Goal: Task Accomplishment & Management: Manage account settings

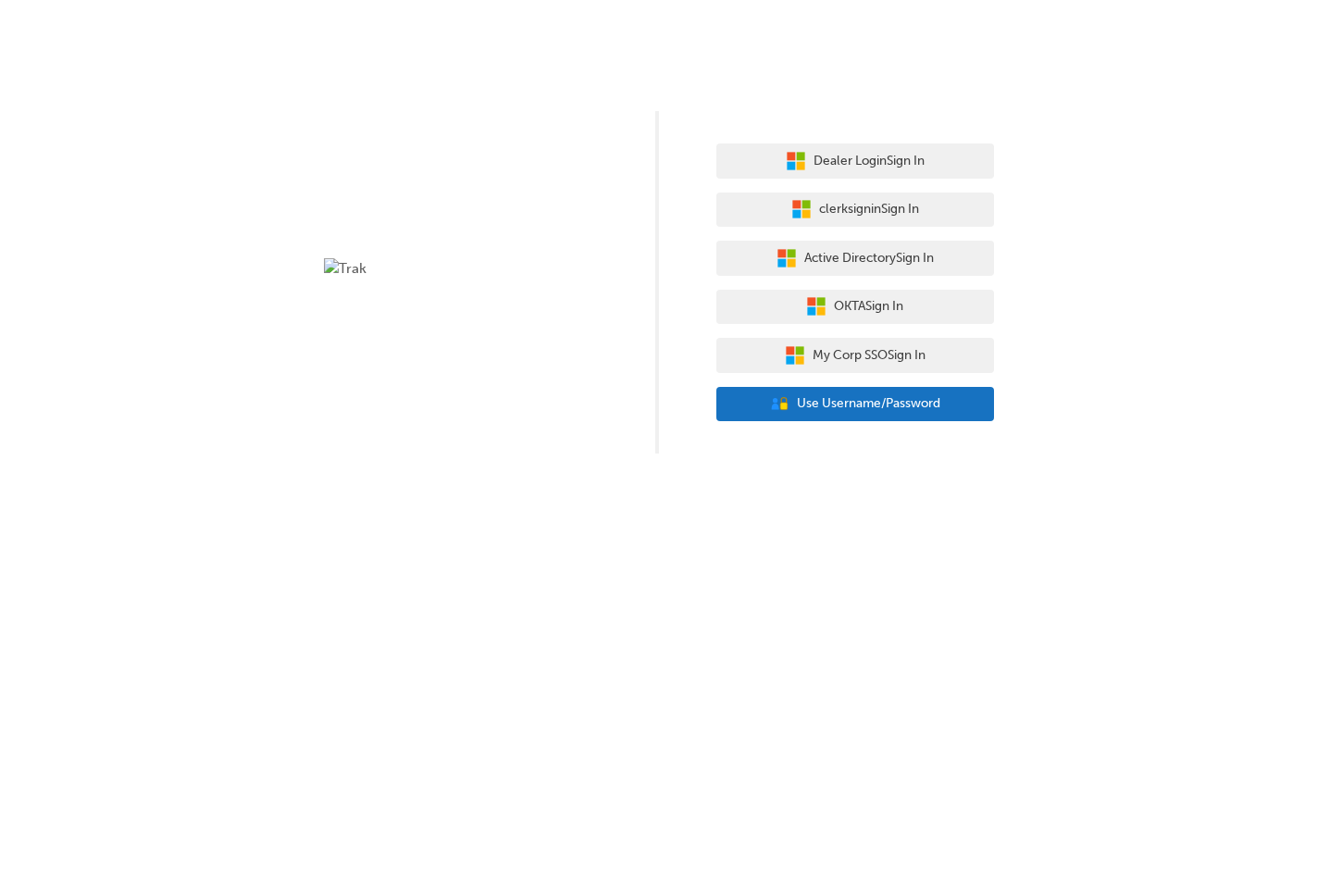
click at [820, 408] on span "Use Username/Password" at bounding box center [868, 404] width 143 height 21
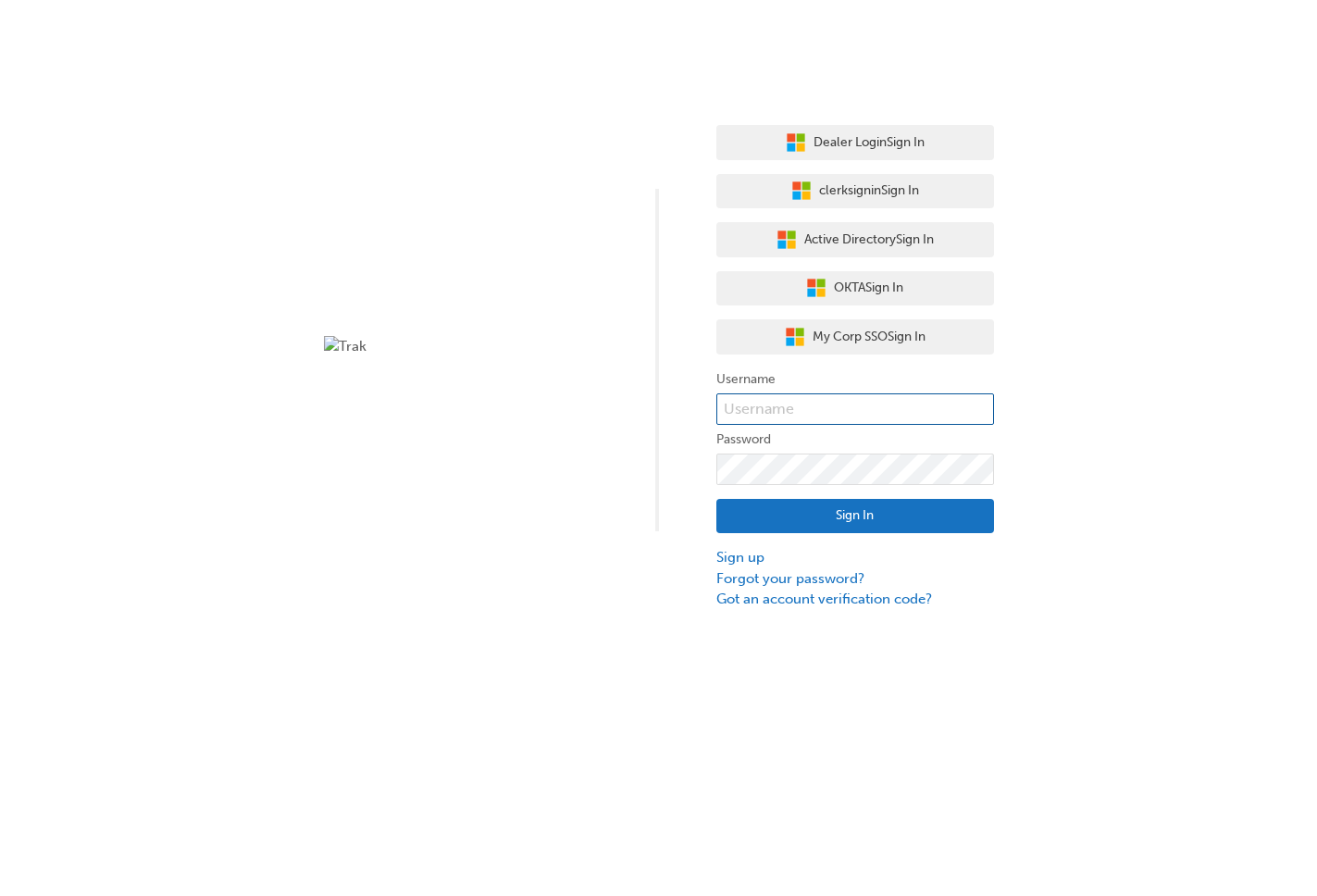
click at [829, 414] on input "text" at bounding box center [855, 409] width 278 height 31
type input "bf.marc.umali"
click button "Sign In" at bounding box center [855, 516] width 278 height 35
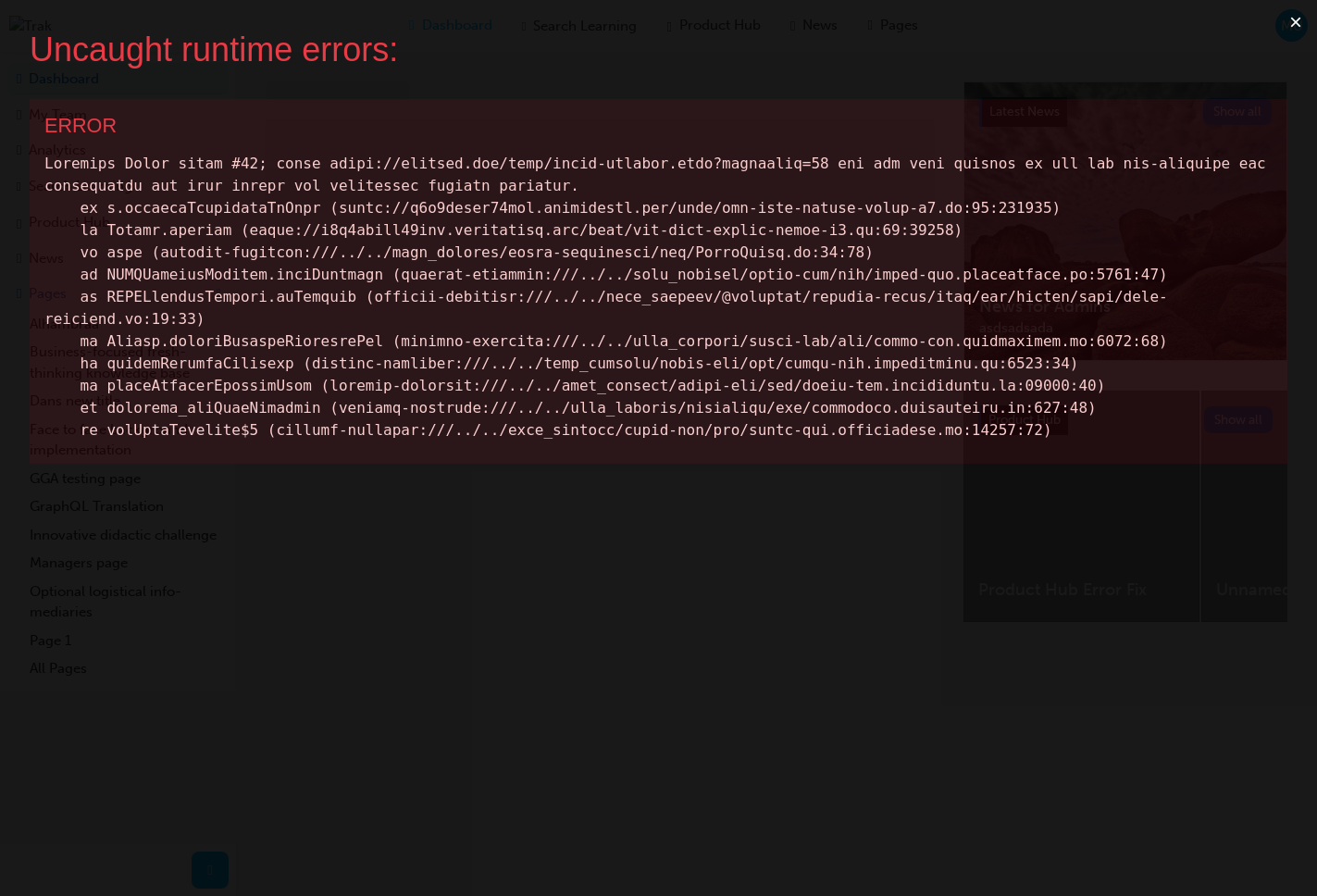
click at [1291, 26] on button "×" at bounding box center [1296, 22] width 43 height 44
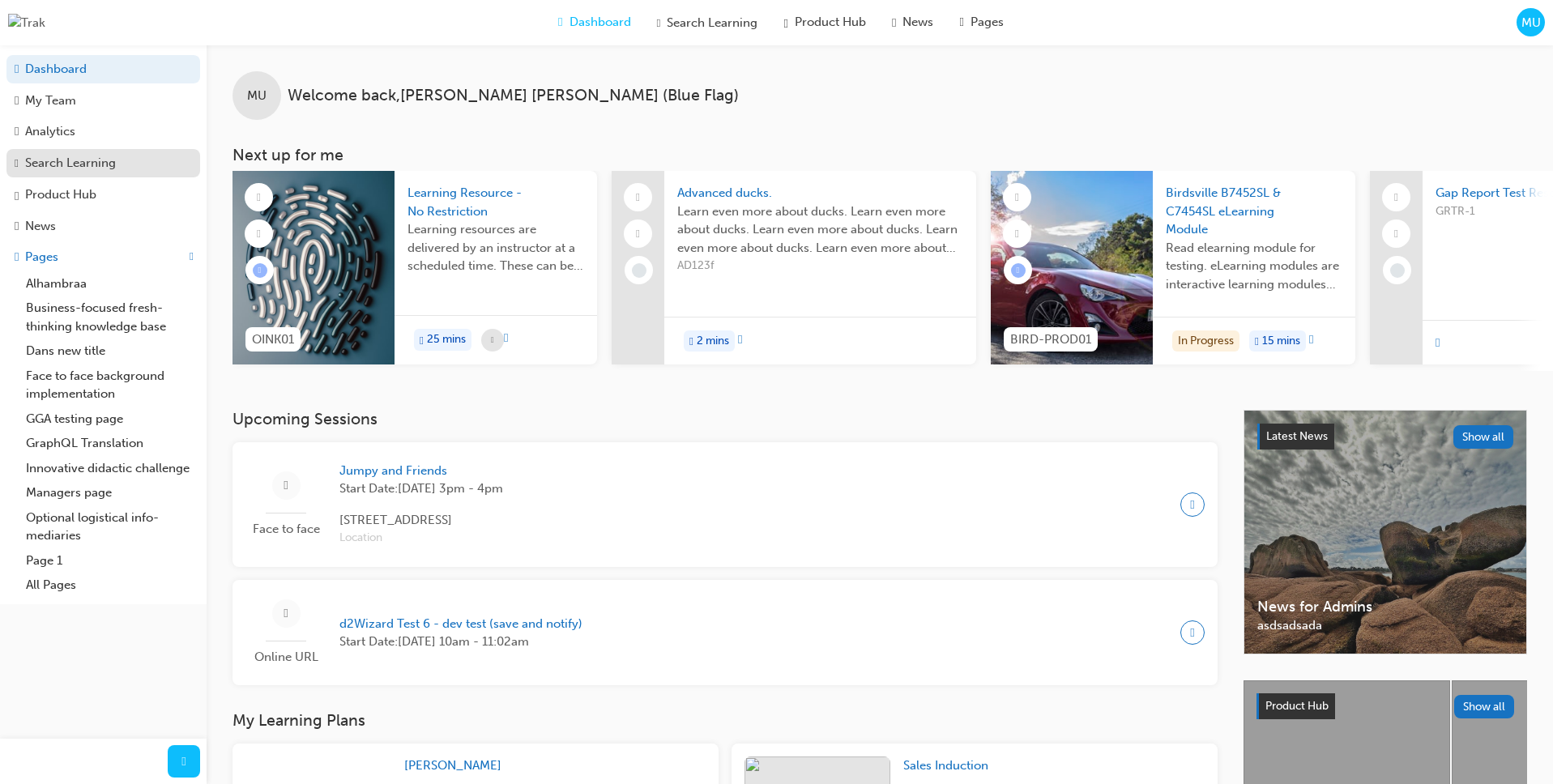
click at [77, 178] on link "Search Learning" at bounding box center [103, 164] width 194 height 29
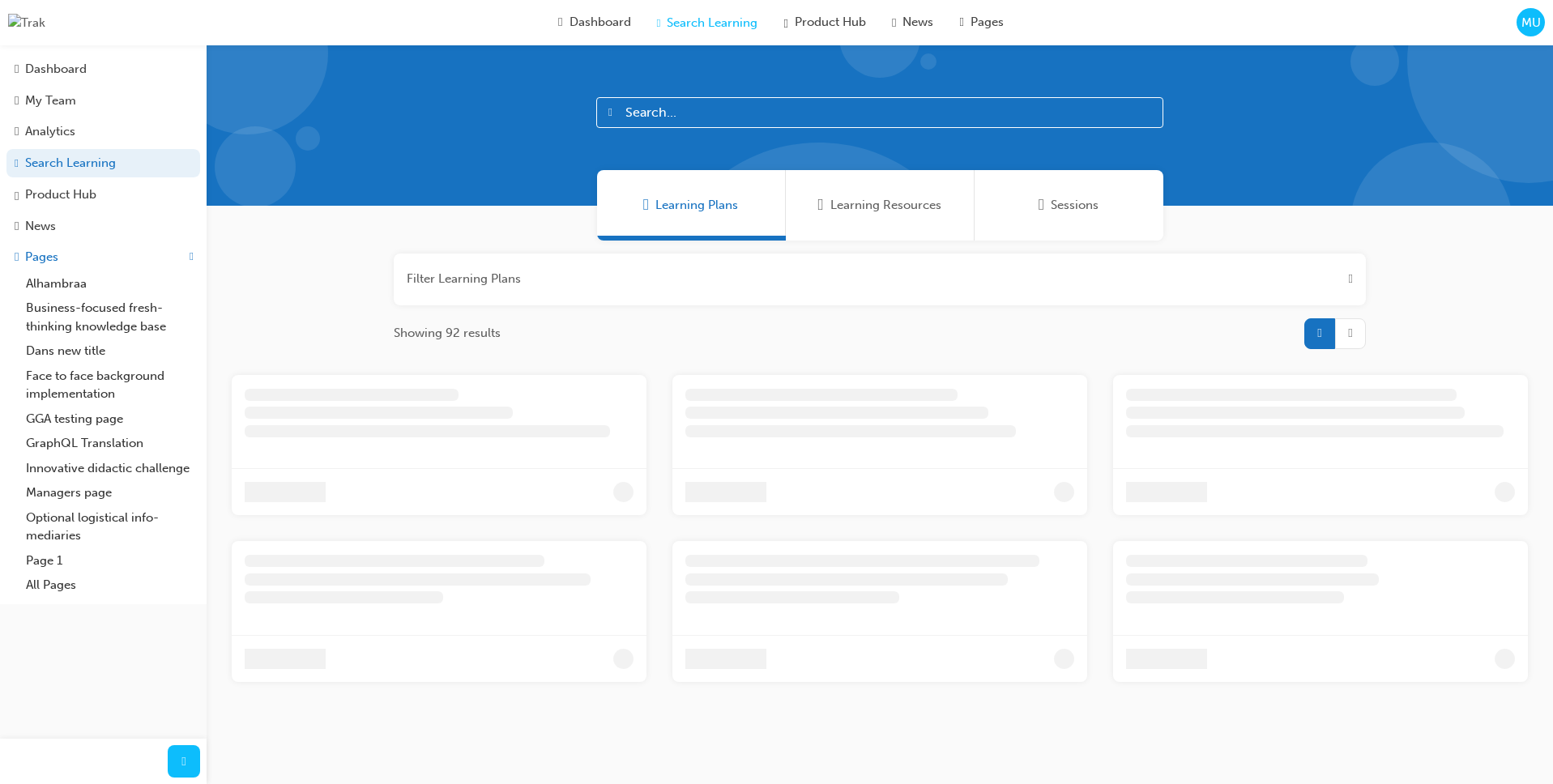
click at [903, 212] on span "Learning Resources" at bounding box center [885, 205] width 111 height 19
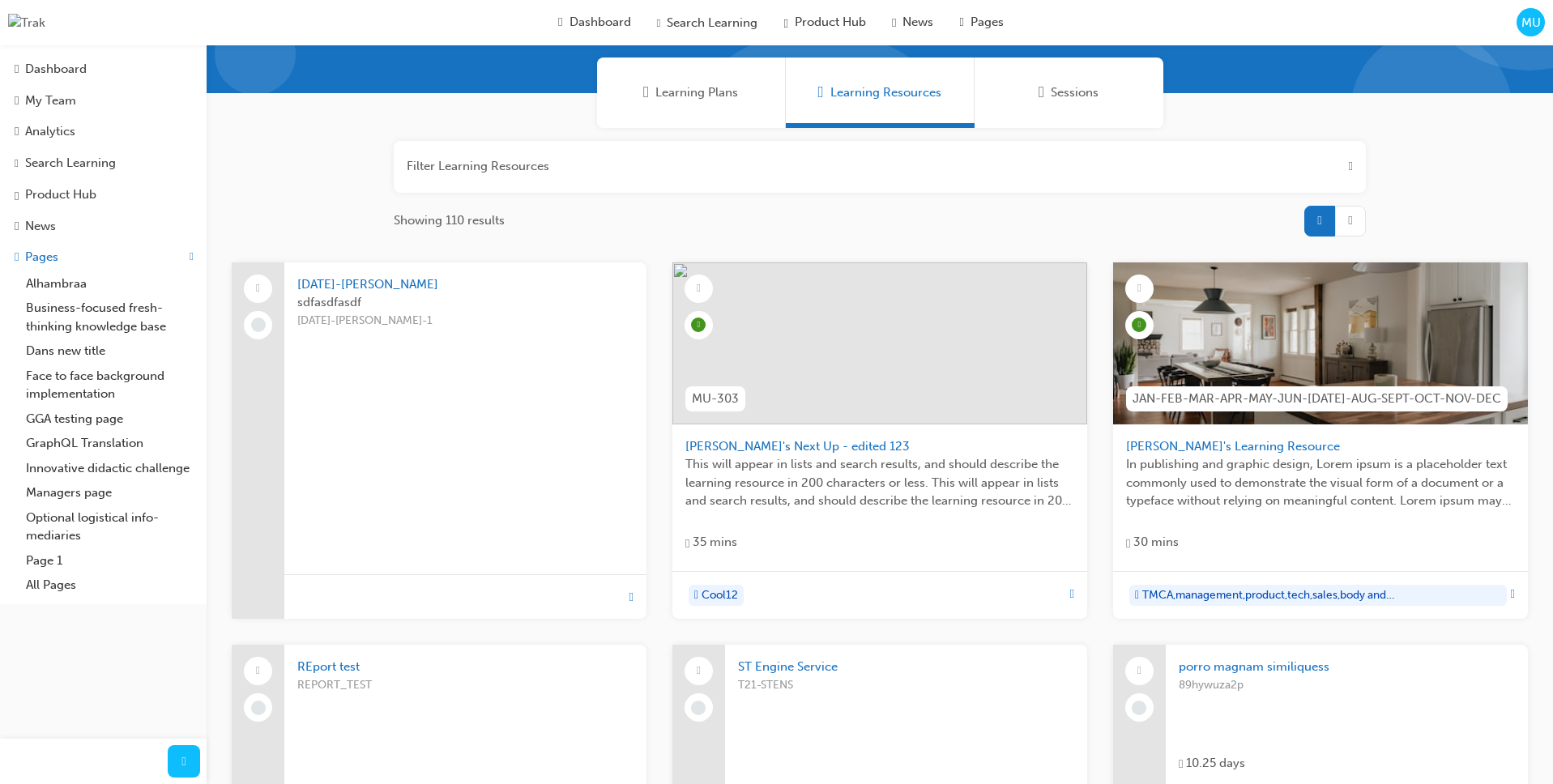
scroll to position [118, 0]
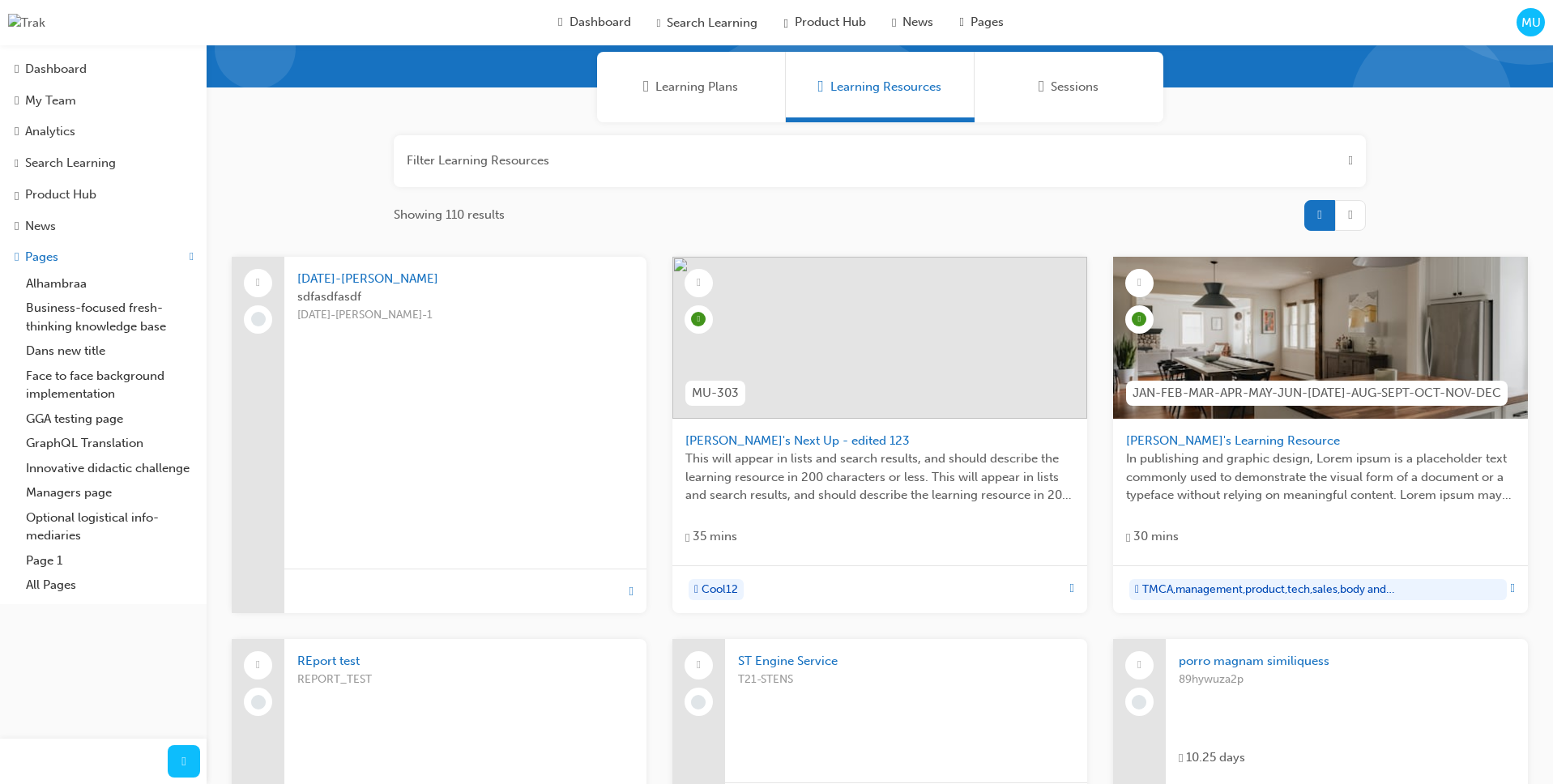
click at [919, 197] on div "Filter Learning Resources Showing 110 results" at bounding box center [880, 183] width 972 height 96
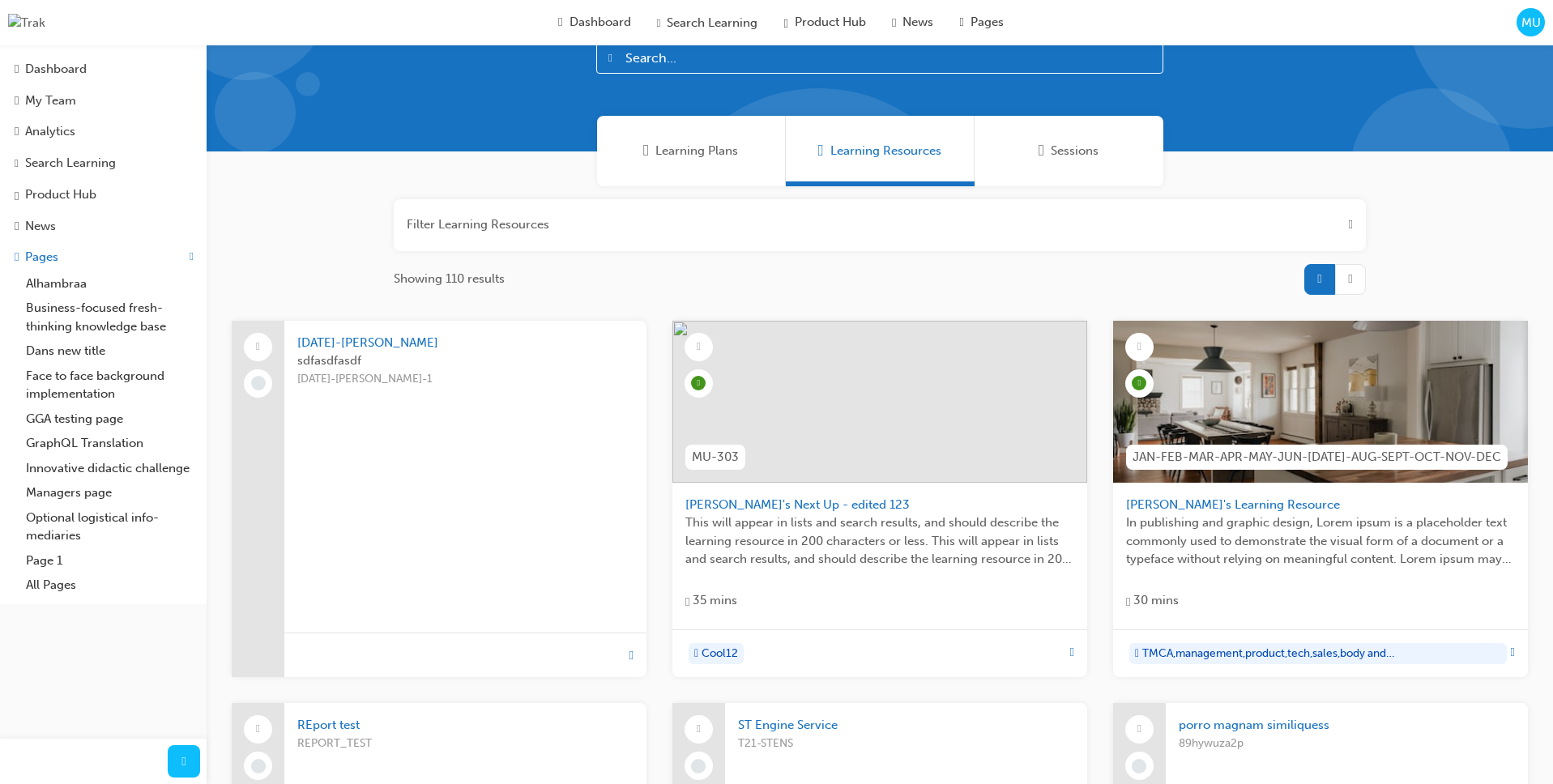
scroll to position [0, 0]
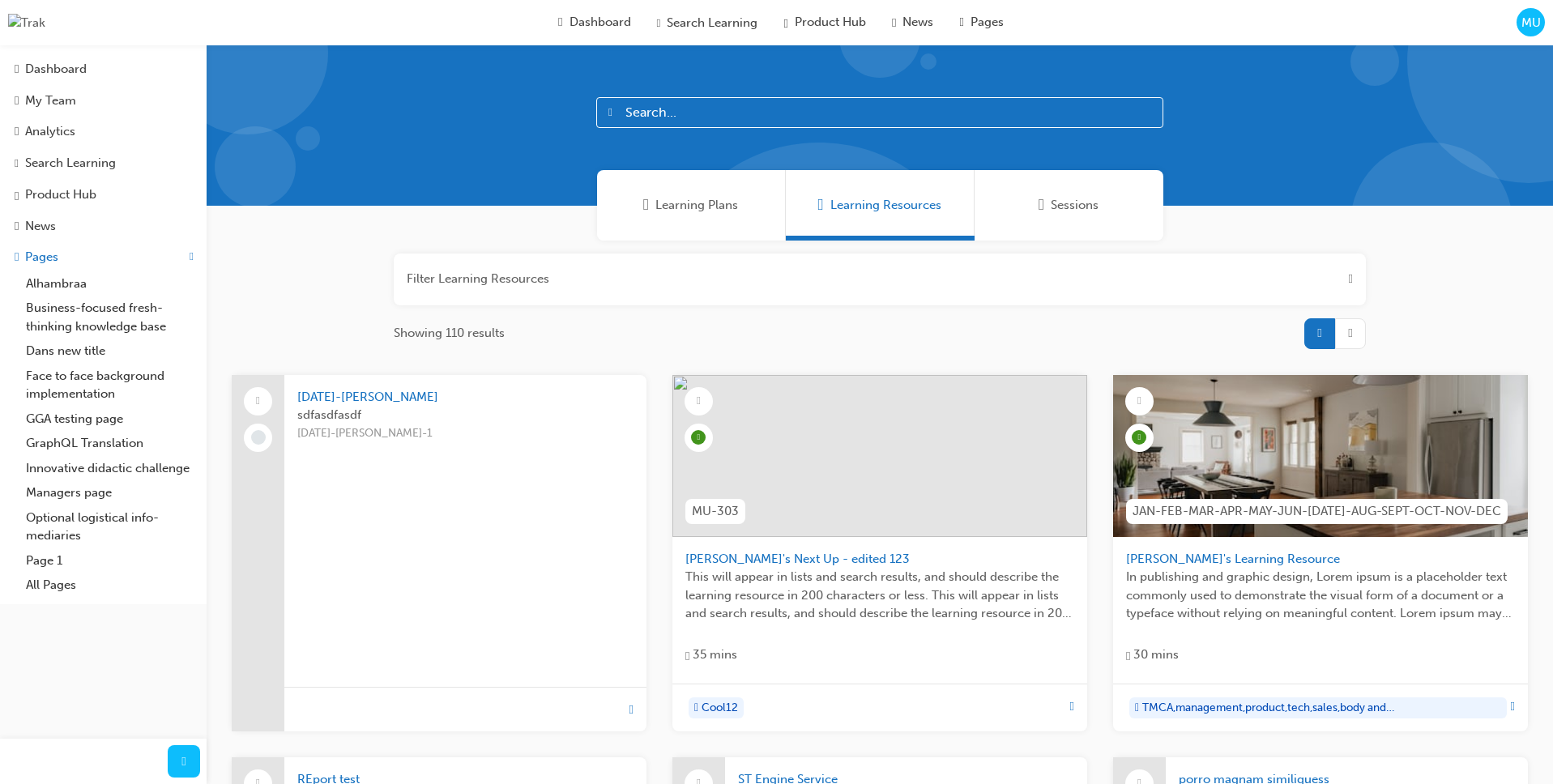
click at [1152, 285] on span "Open the filter" at bounding box center [1350, 279] width 4 height 19
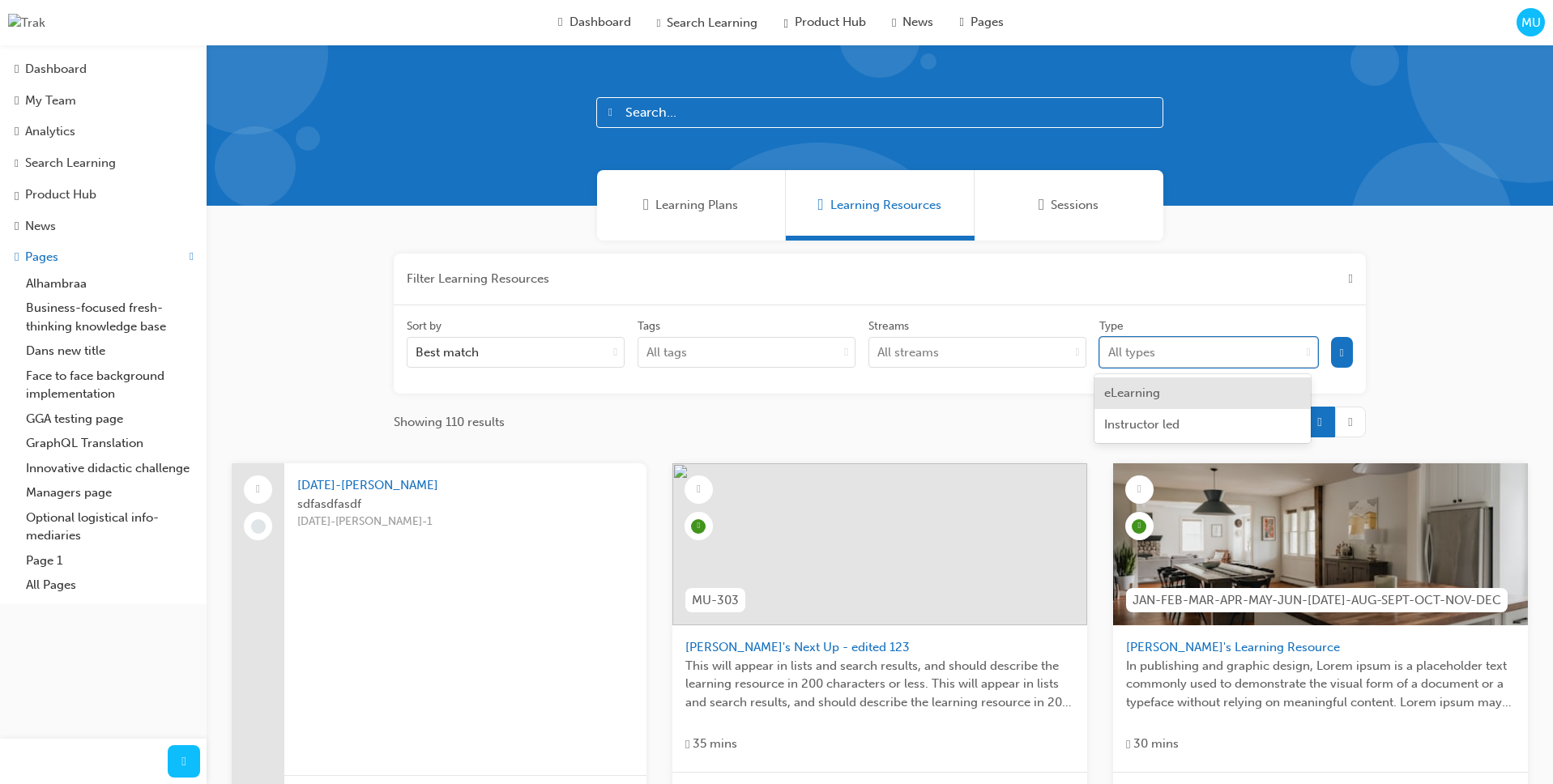
drag, startPoint x: 1205, startPoint y: 344, endPoint x: 1196, endPoint y: 366, distance: 23.8
click at [1152, 344] on div "All types" at bounding box center [1200, 352] width 199 height 28
click at [1110, 345] on input "Type option eLearning focused, 1 of 2. 2 results available. Use Up and Down to …" at bounding box center [1109, 352] width 2 height 14
click at [1152, 396] on div "eLearning" at bounding box center [1202, 393] width 216 height 32
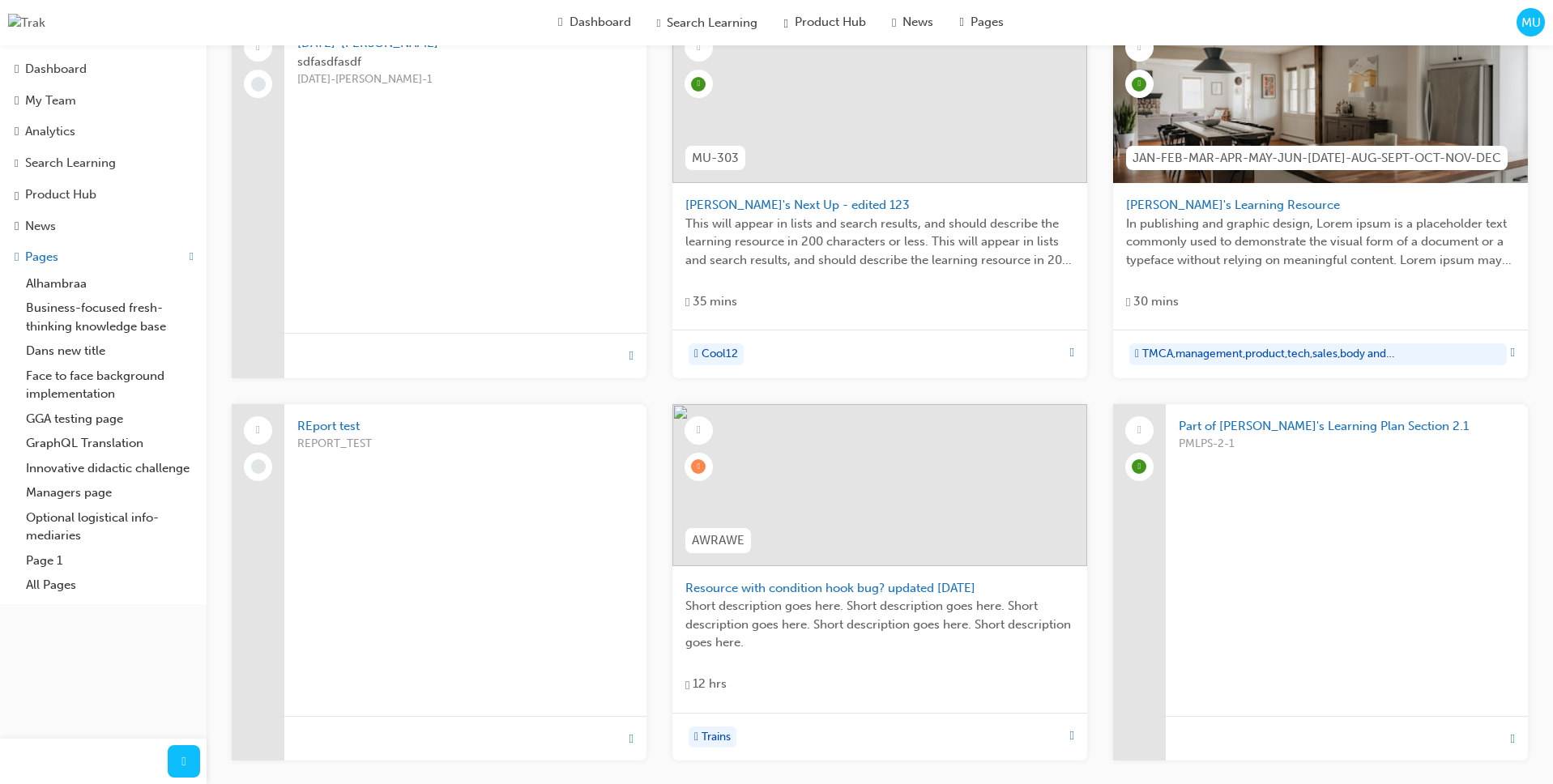
scroll to position [453, 0]
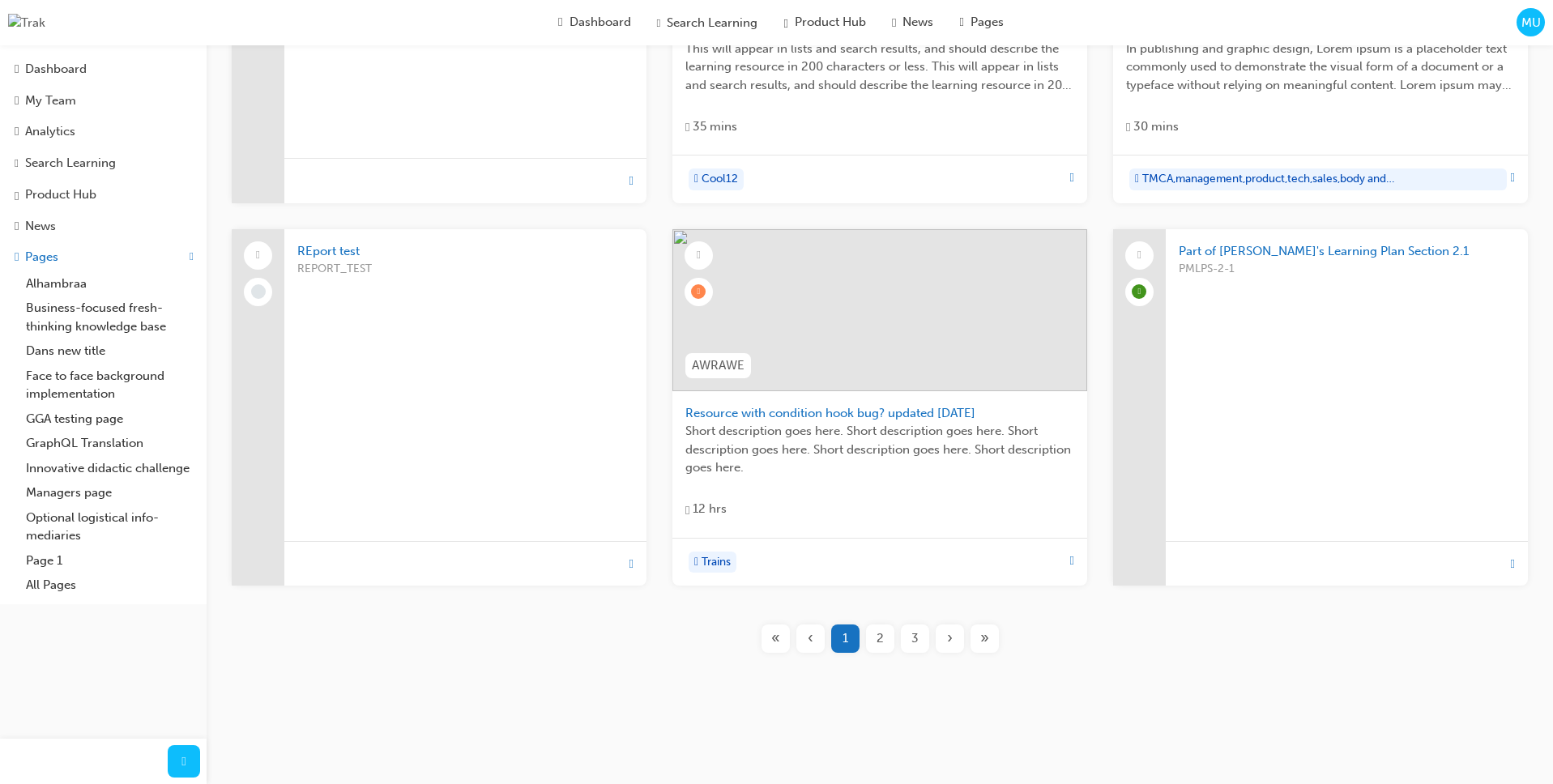
click at [886, 642] on div "2" at bounding box center [880, 638] width 28 height 28
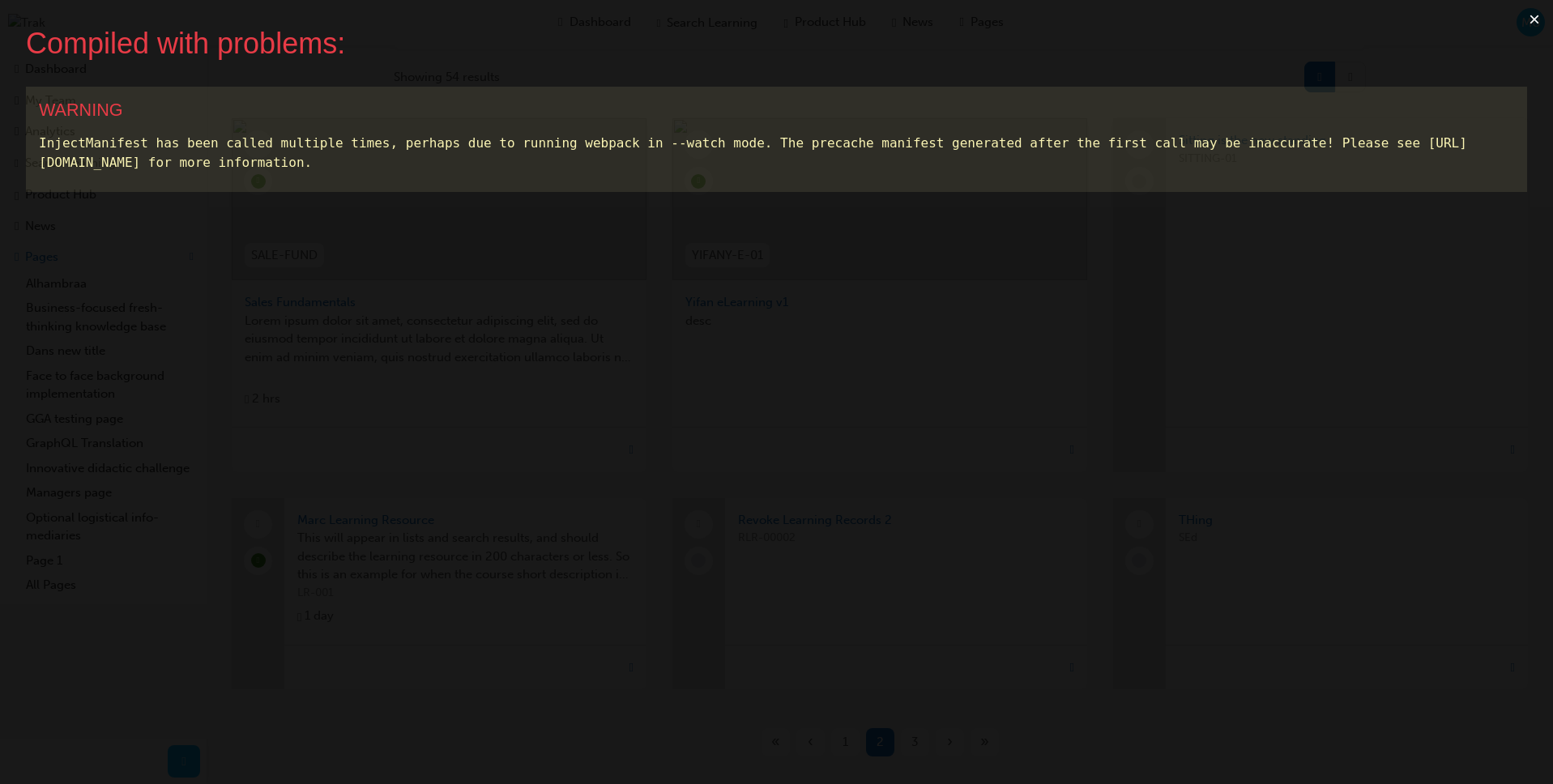
click at [1152, 23] on button "×" at bounding box center [1534, 19] width 37 height 39
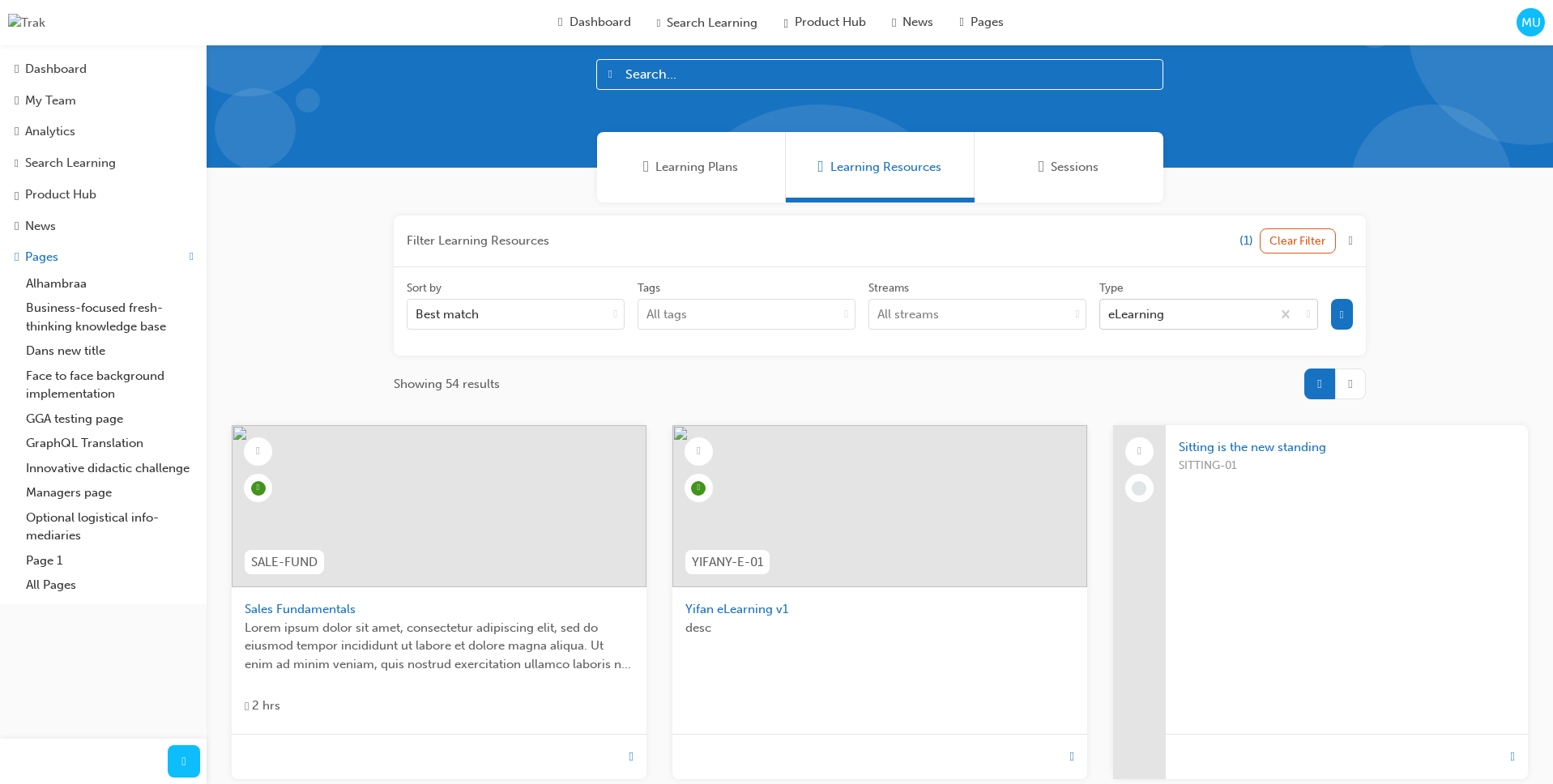
scroll to position [39, 0]
drag, startPoint x: 1175, startPoint y: 311, endPoint x: 1170, endPoint y: 322, distance: 12.1
click at [1152, 311] on div "eLearning" at bounding box center [1185, 313] width 170 height 28
click at [1110, 311] on input "Type eLearning" at bounding box center [1109, 313] width 2 height 14
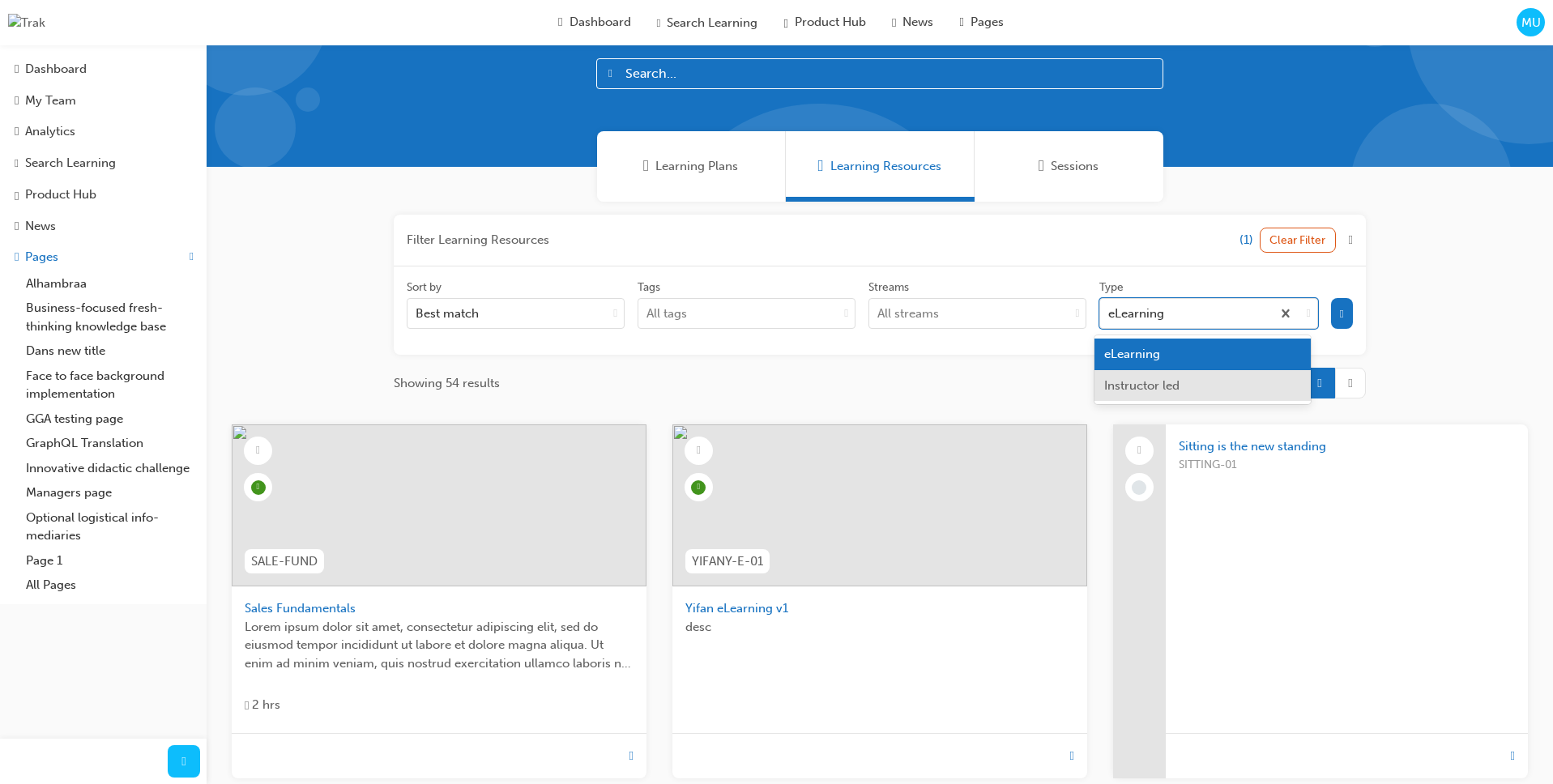
click at [1149, 385] on span "Instructor led" at bounding box center [1141, 386] width 75 height 15
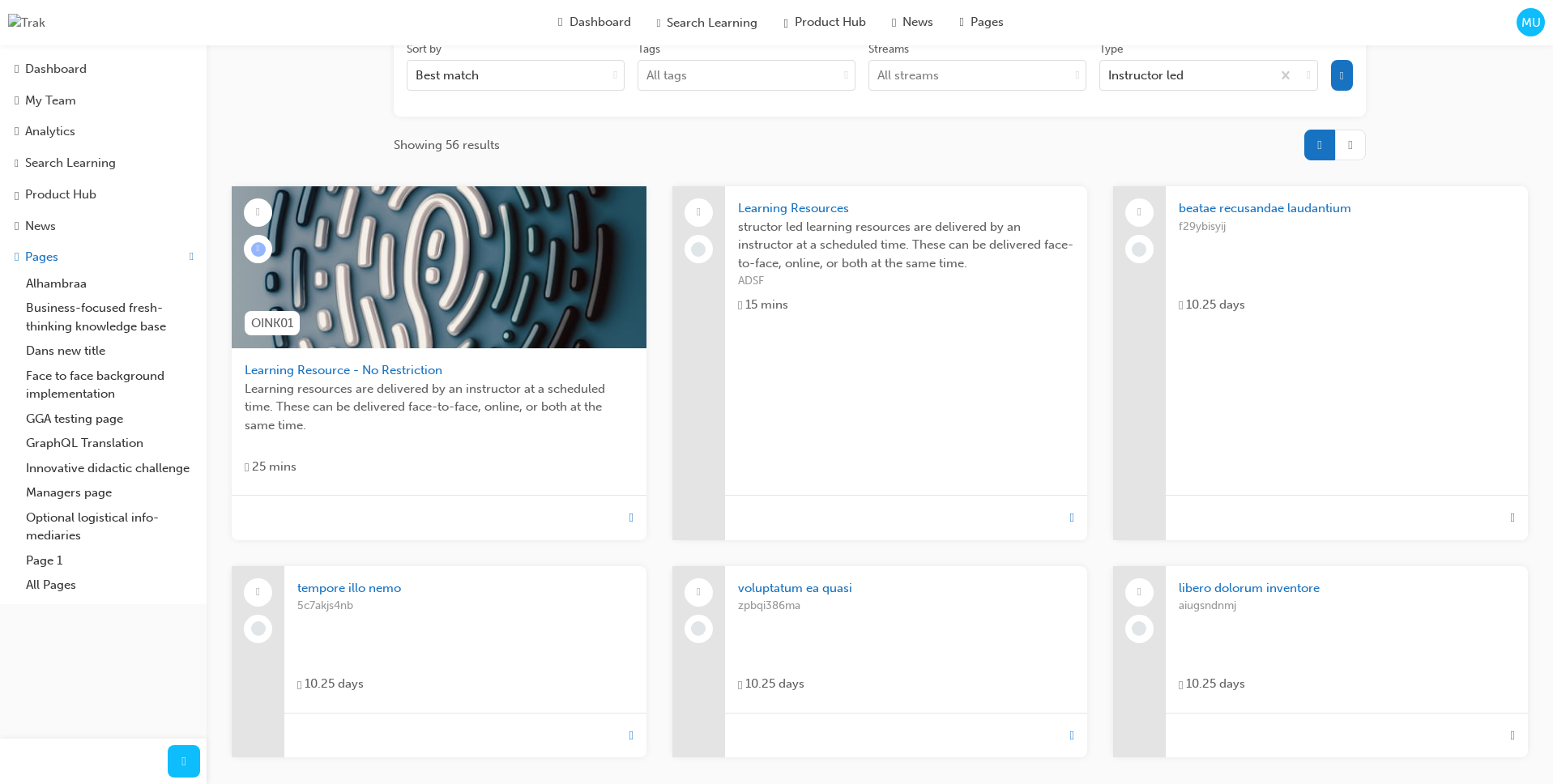
scroll to position [211, 0]
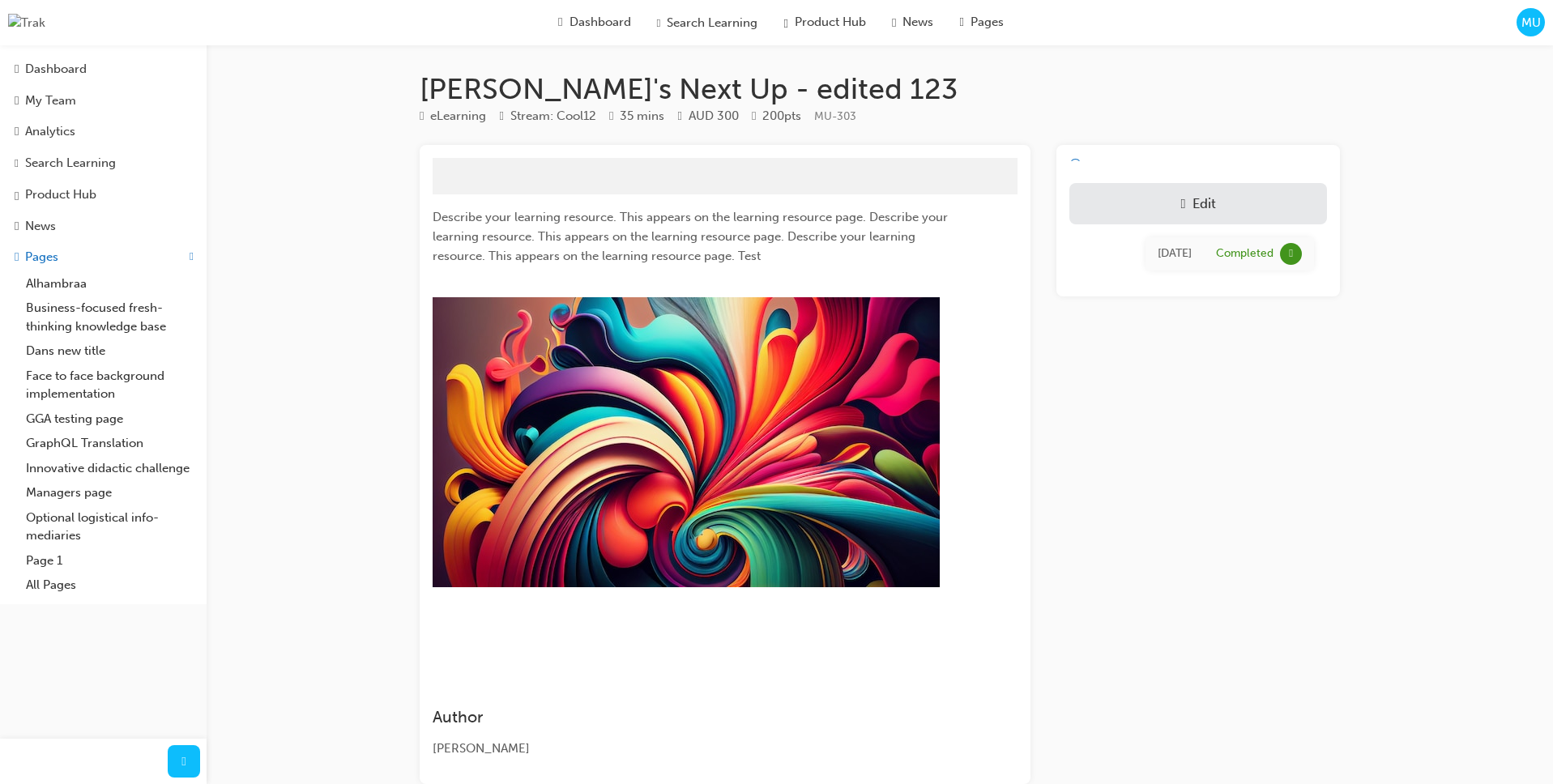
scroll to position [93, 0]
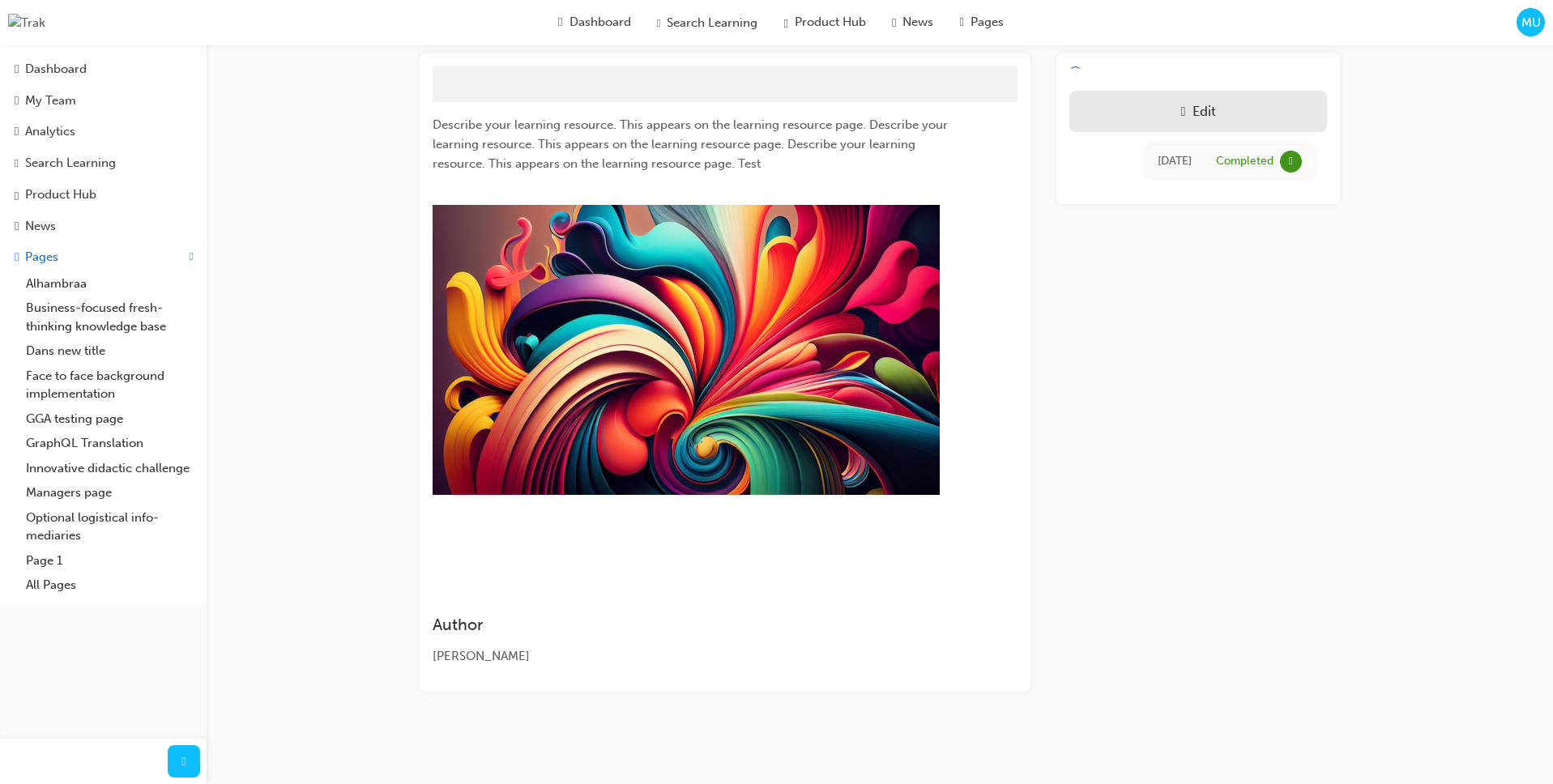
click at [1109, 106] on div "Edit" at bounding box center [1198, 111] width 233 height 17
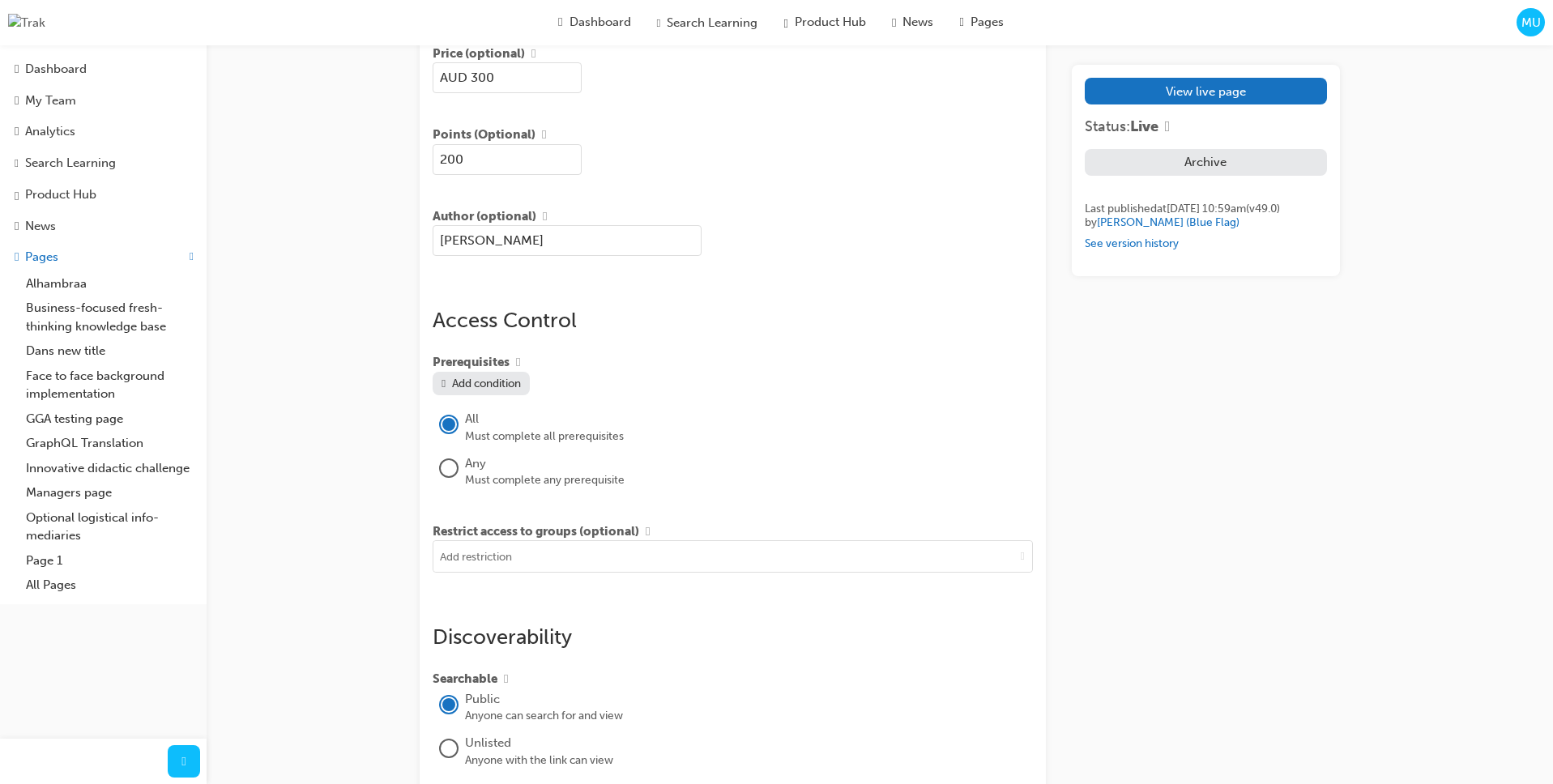
scroll to position [1372, 0]
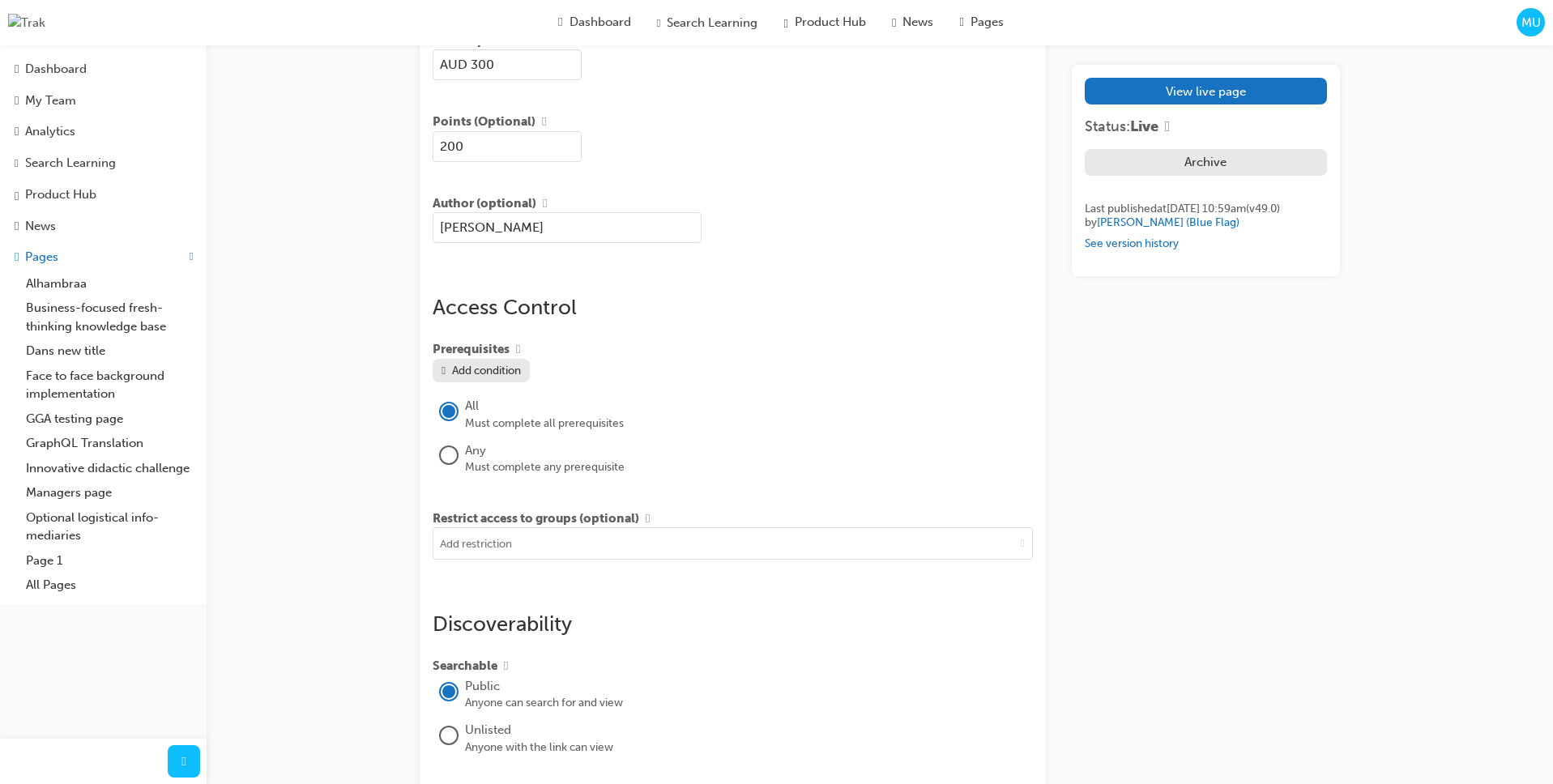
click at [479, 377] on div "Add condition" at bounding box center [486, 370] width 69 height 14
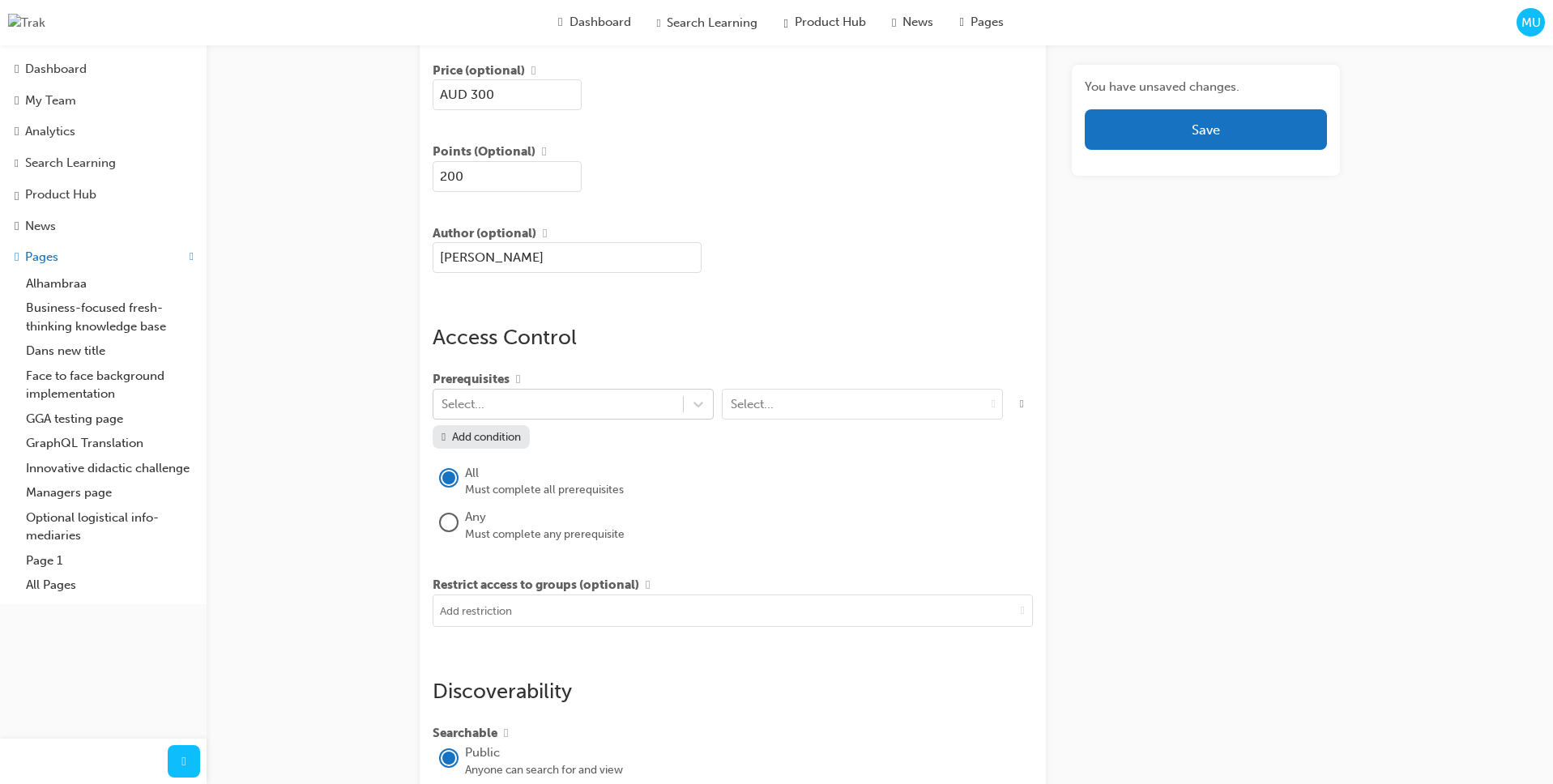
scroll to position [1354, 0]
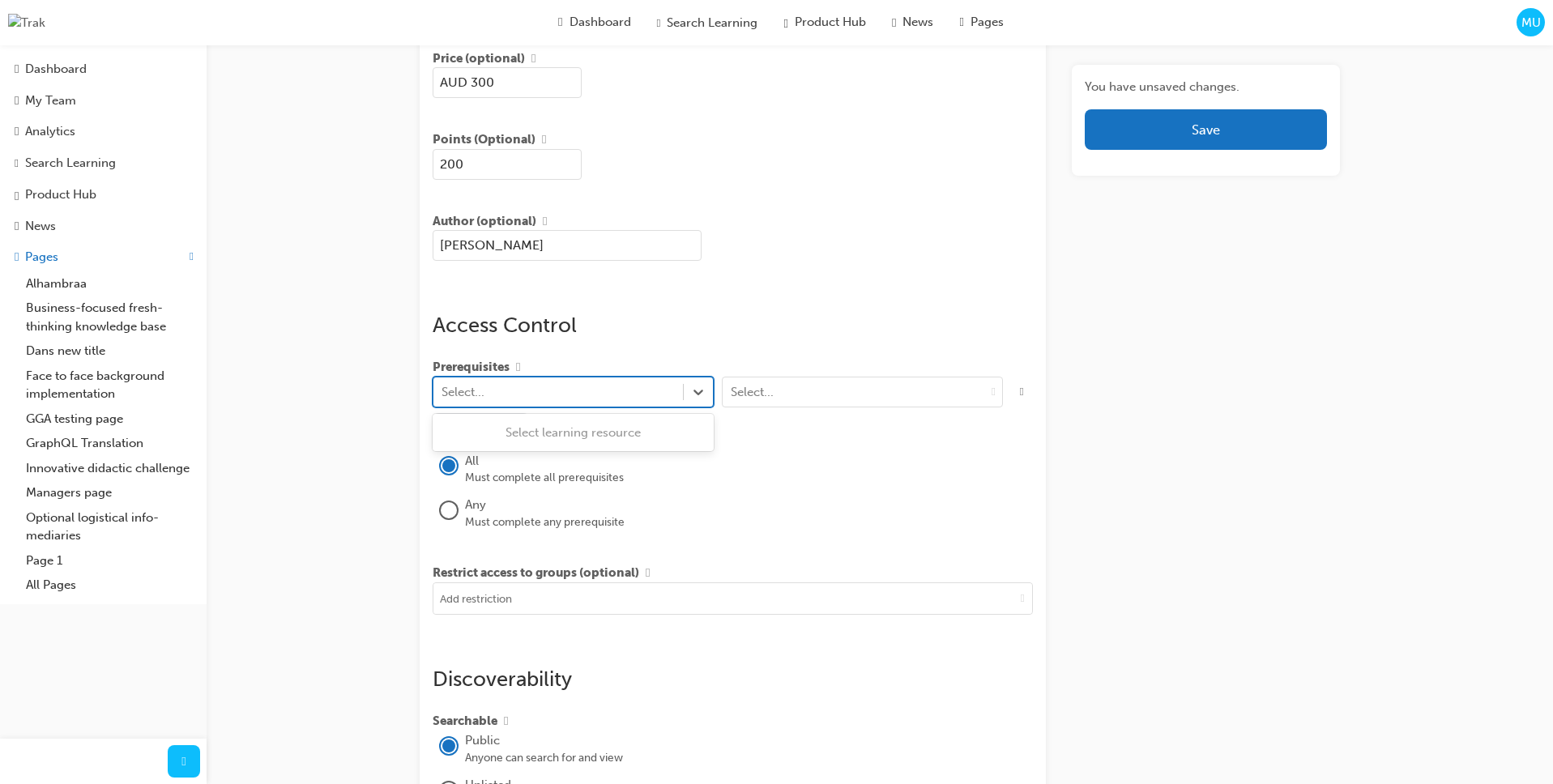
click at [591, 407] on div "Select..." at bounding box center [558, 392] width 250 height 28
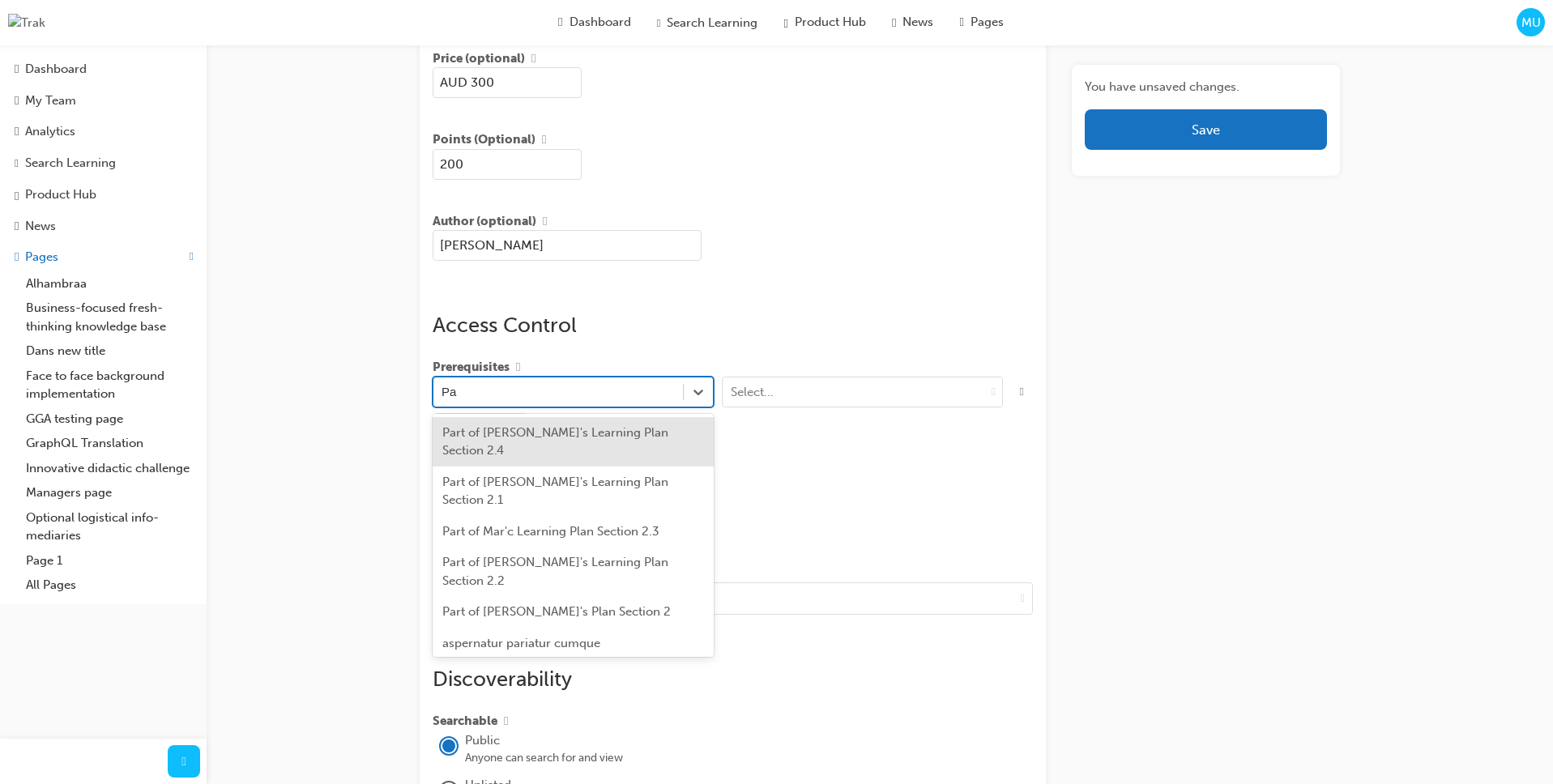
type input "P"
type input "part of"
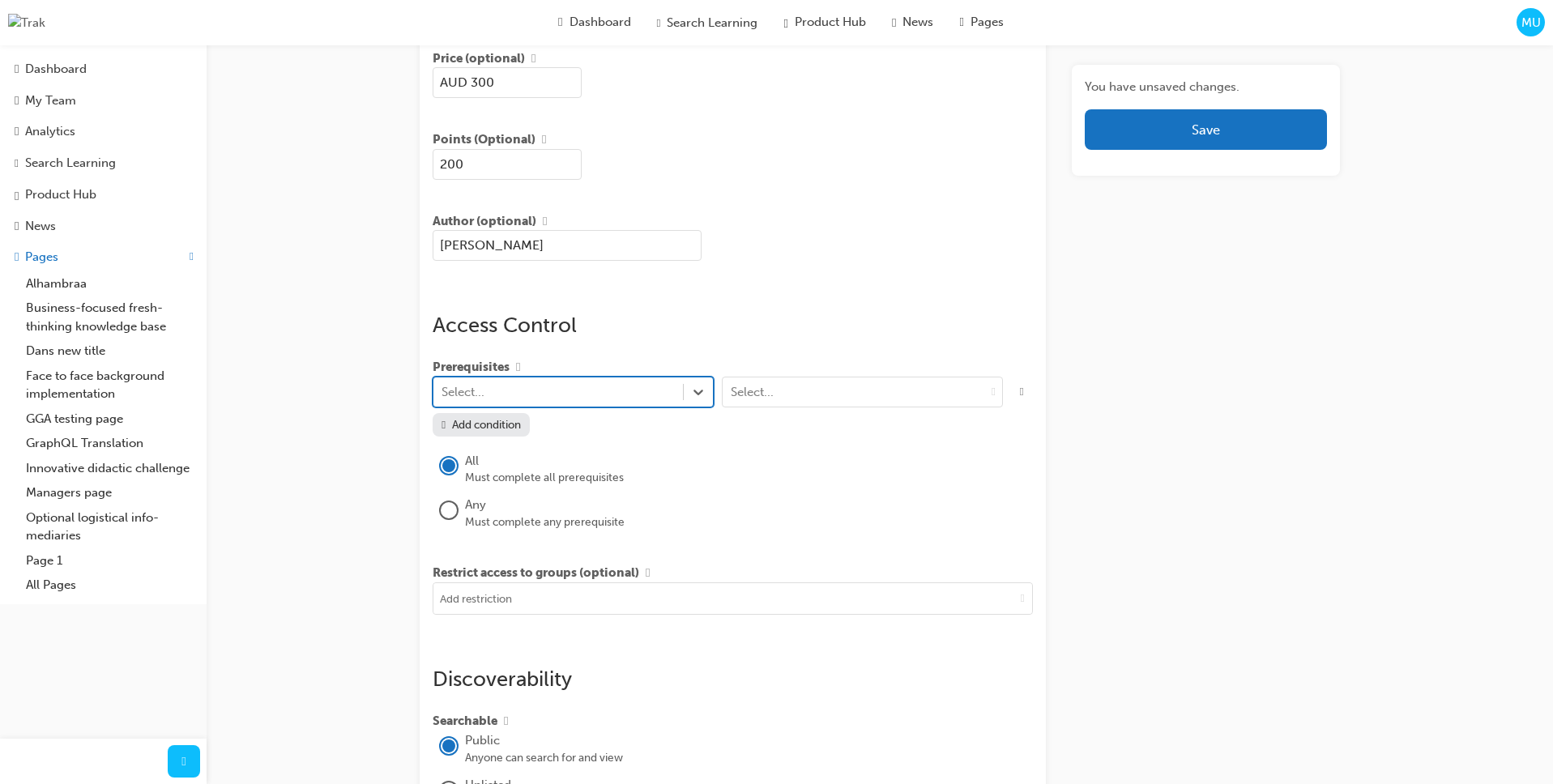
click at [566, 407] on div "Select..." at bounding box center [558, 392] width 250 height 28
type input "Sales"
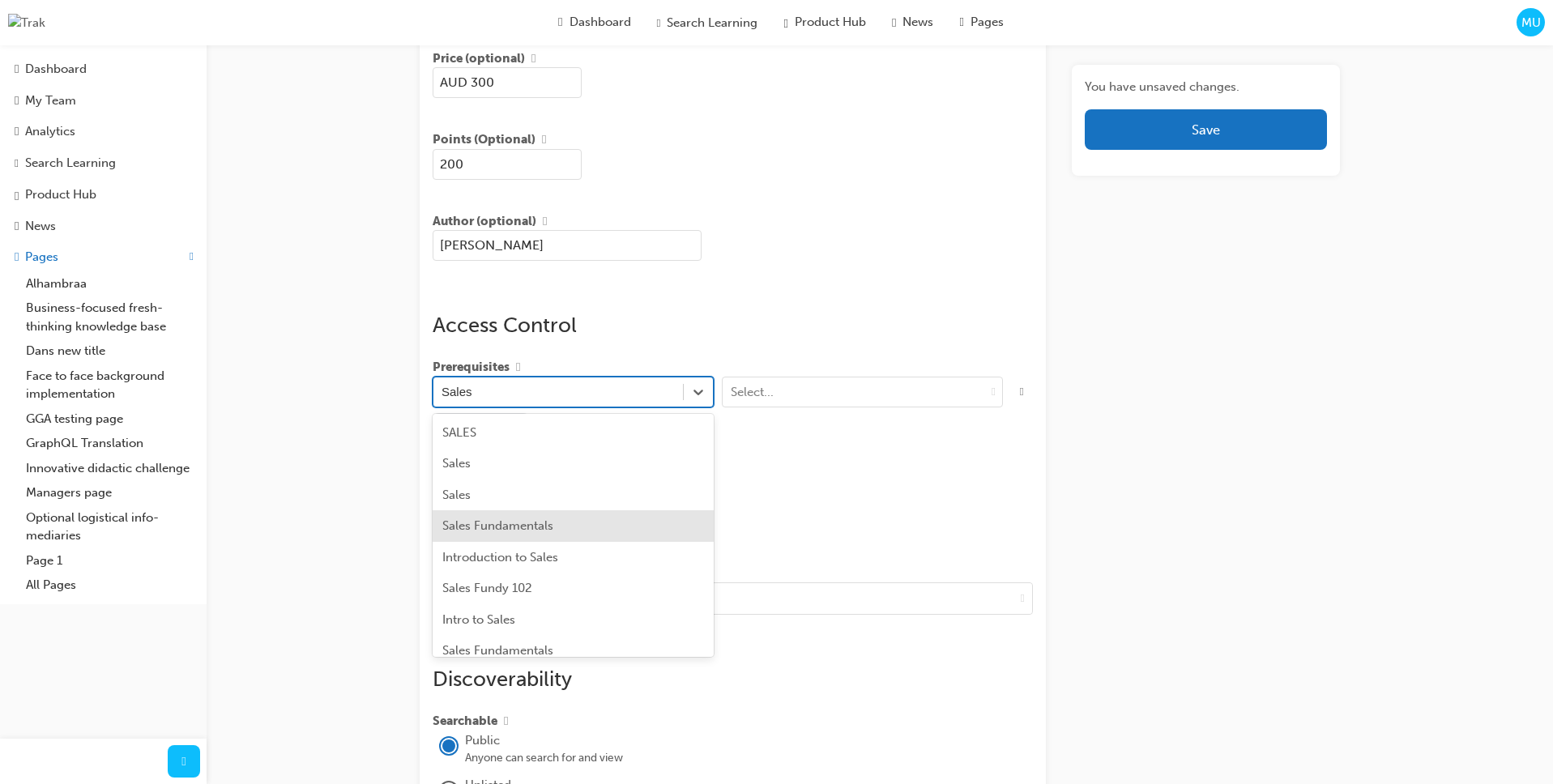
click at [590, 542] on div "Sales Fundamentals" at bounding box center [573, 526] width 281 height 32
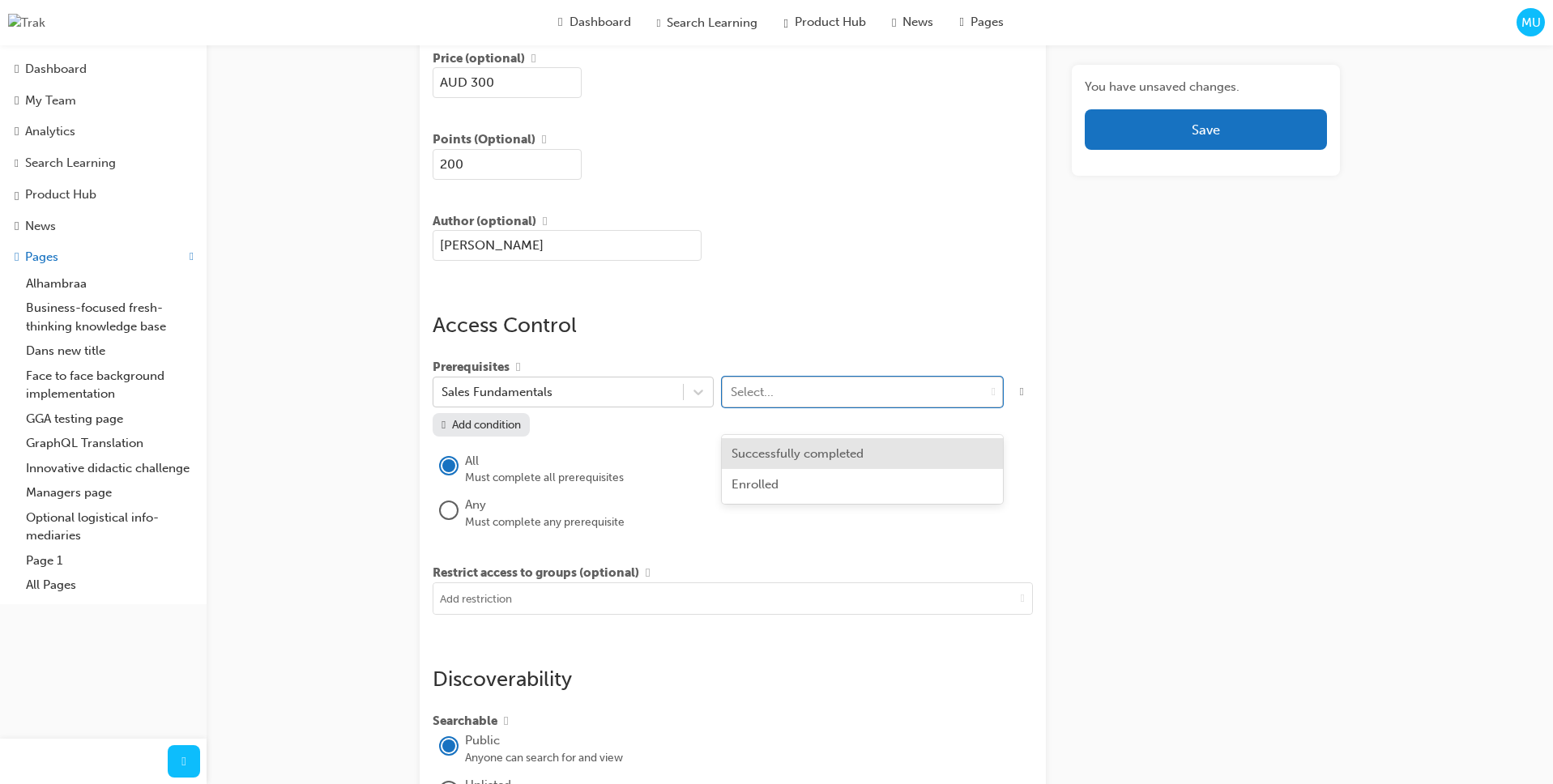
click at [941, 407] on div "Select..." at bounding box center [854, 392] width 262 height 28
click at [1094, 383] on div "You have unsaved changes. Save" at bounding box center [1205, 262] width 268 height 3089
click at [523, 374] on div "button" at bounding box center [518, 367] width 11 height 15
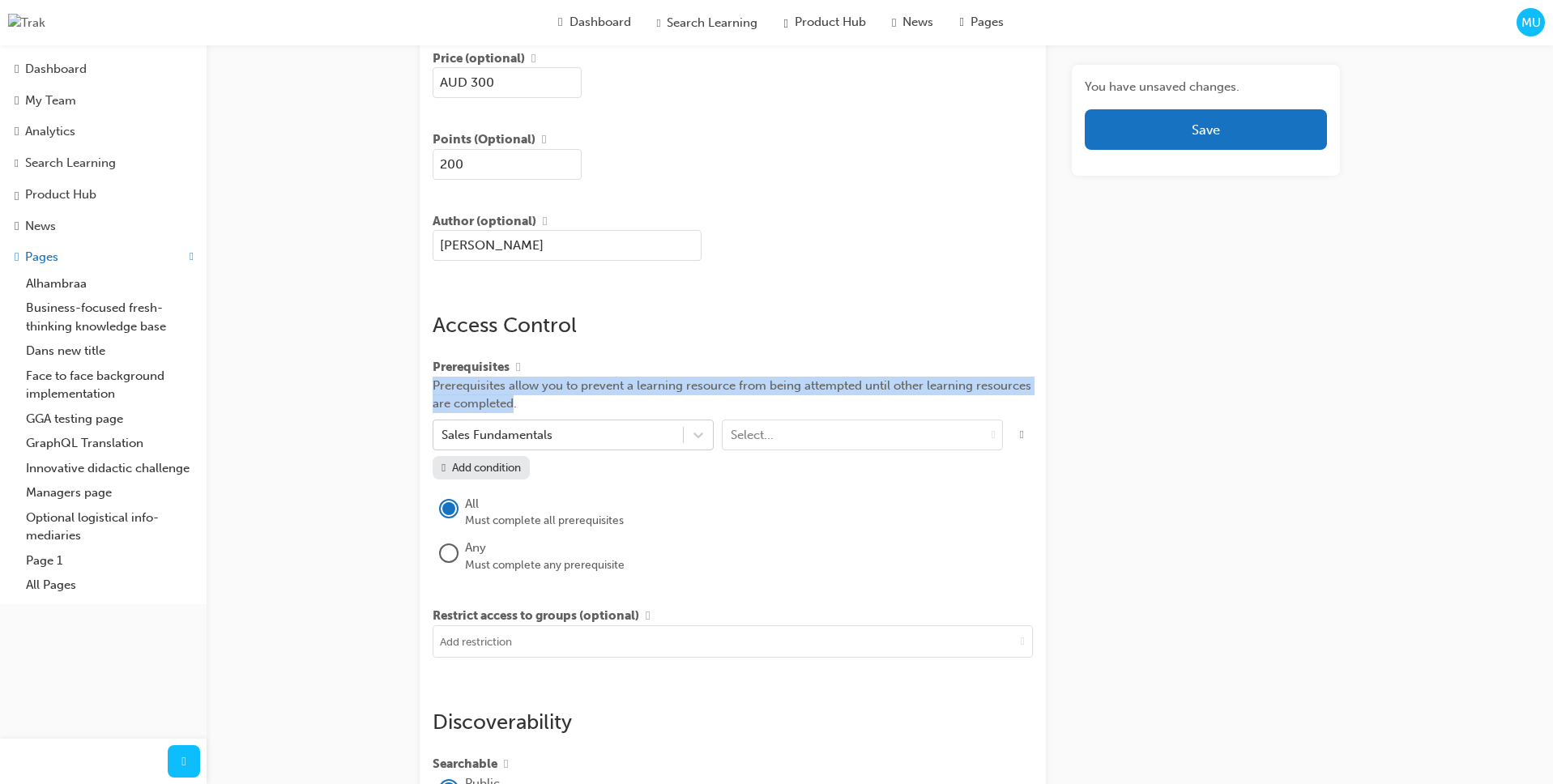
drag, startPoint x: 514, startPoint y: 426, endPoint x: 443, endPoint y: 411, distance: 72.6
click at [433, 407] on div "Prerequisites allow you to prevent a learning resource from being attempted unt…" at bounding box center [732, 394] width 600 height 36
copy div "Prerequisites allow you to prevent a learning resource from being attempted unt…"
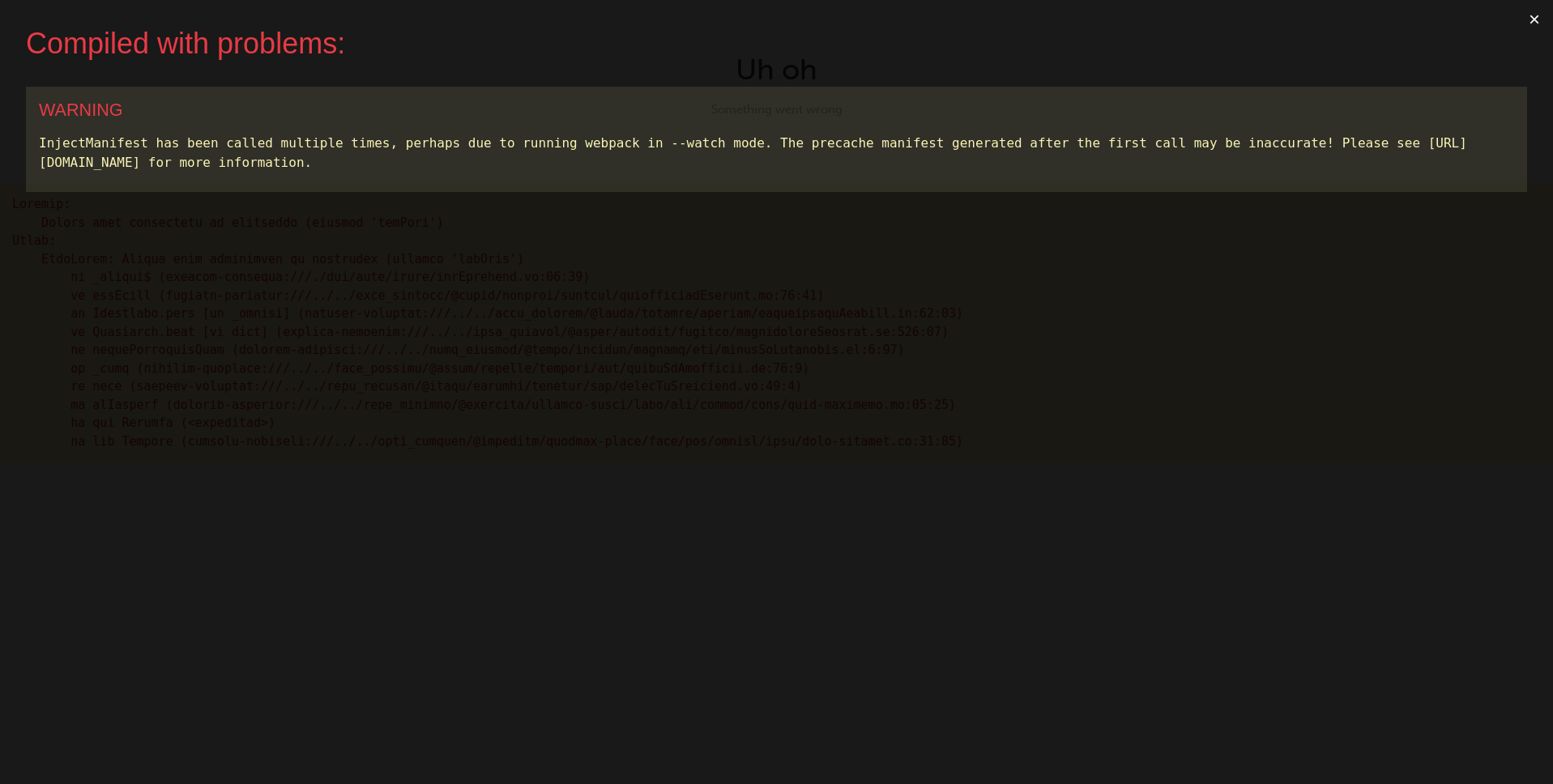
scroll to position [0, 0]
click at [1530, 22] on button "×" at bounding box center [1534, 19] width 37 height 39
click at [1533, 24] on button "×" at bounding box center [1534, 19] width 37 height 39
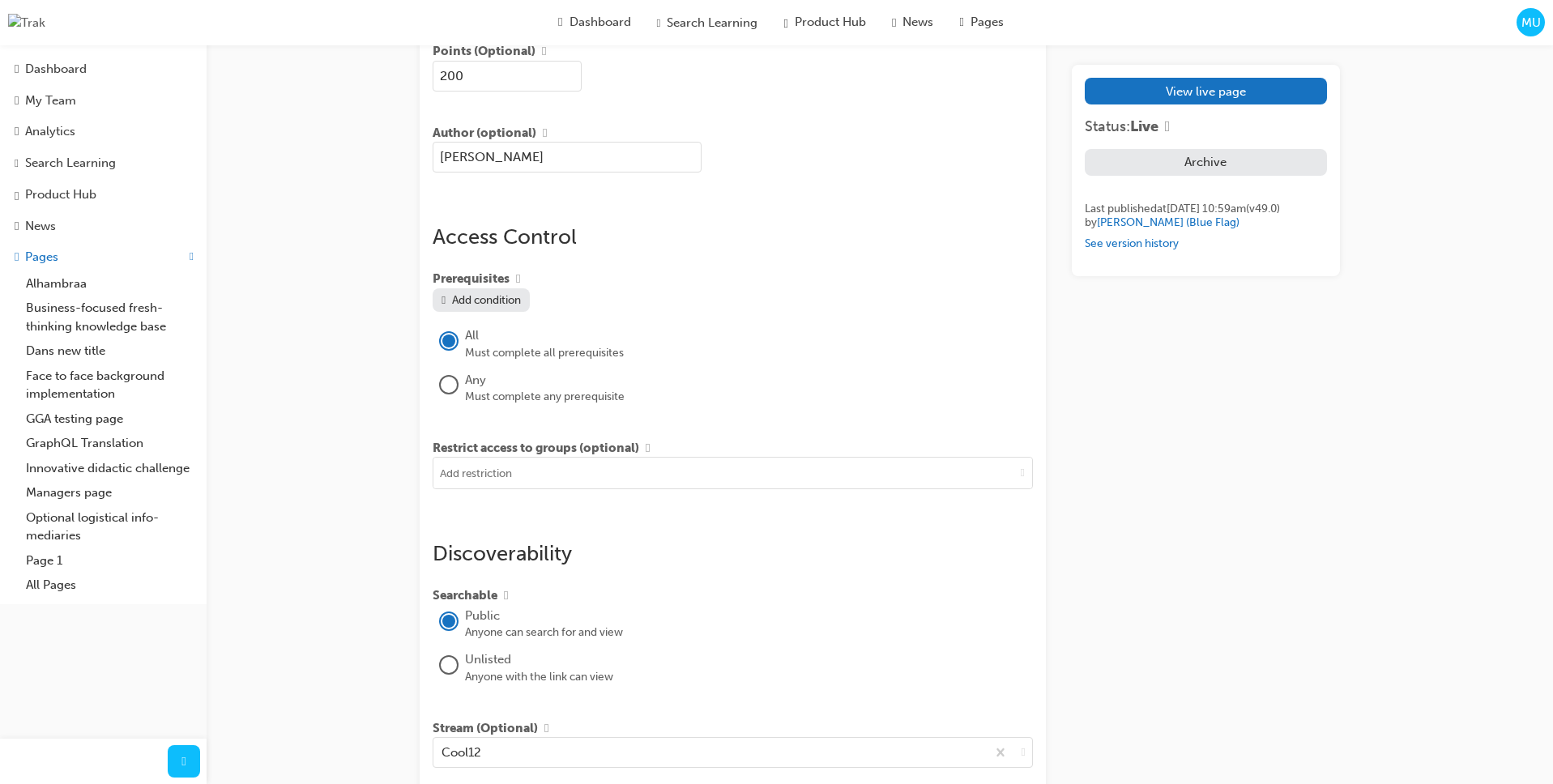
scroll to position [1425, 0]
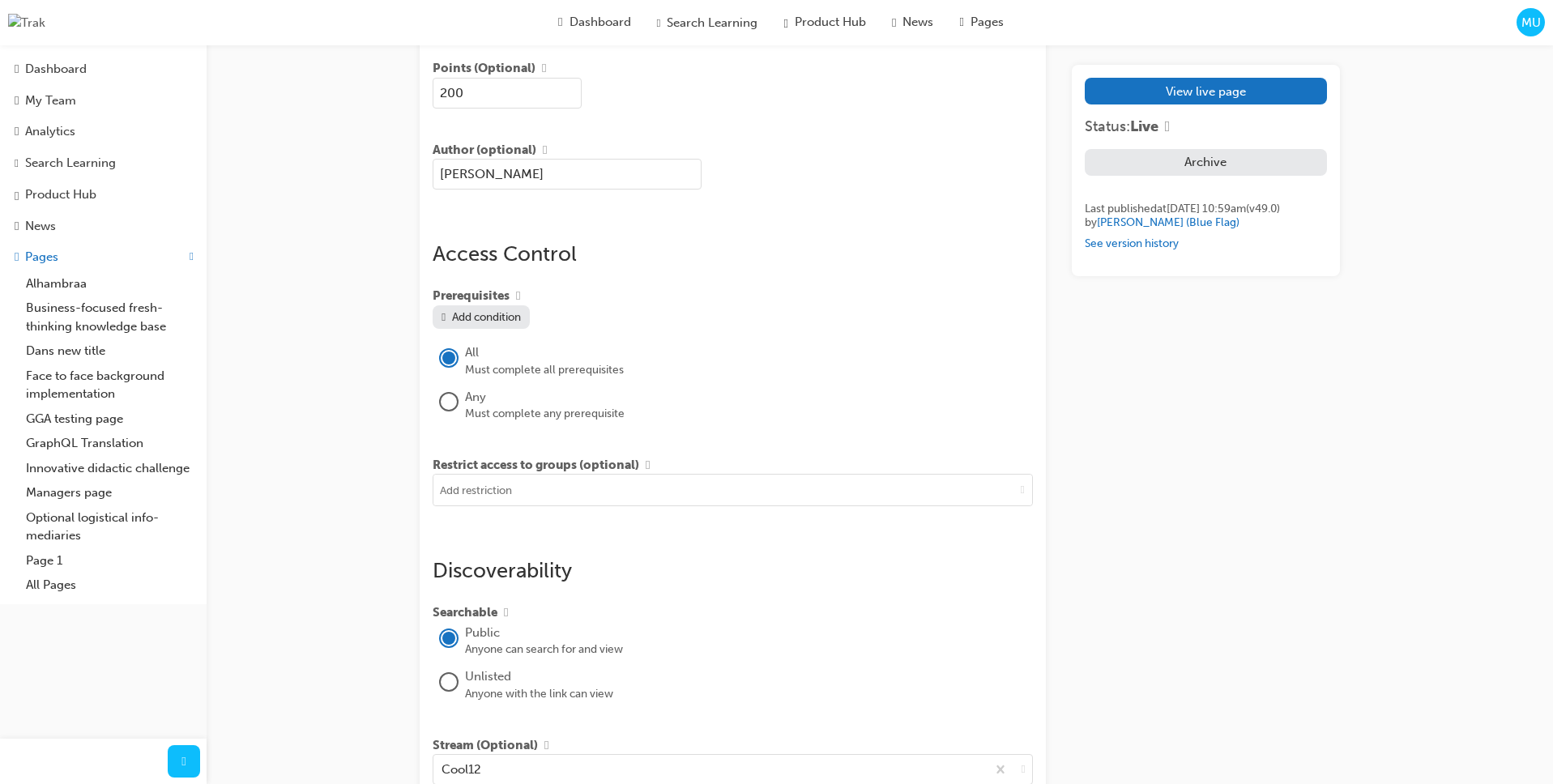
click at [517, 324] on div "Add condition" at bounding box center [486, 317] width 69 height 14
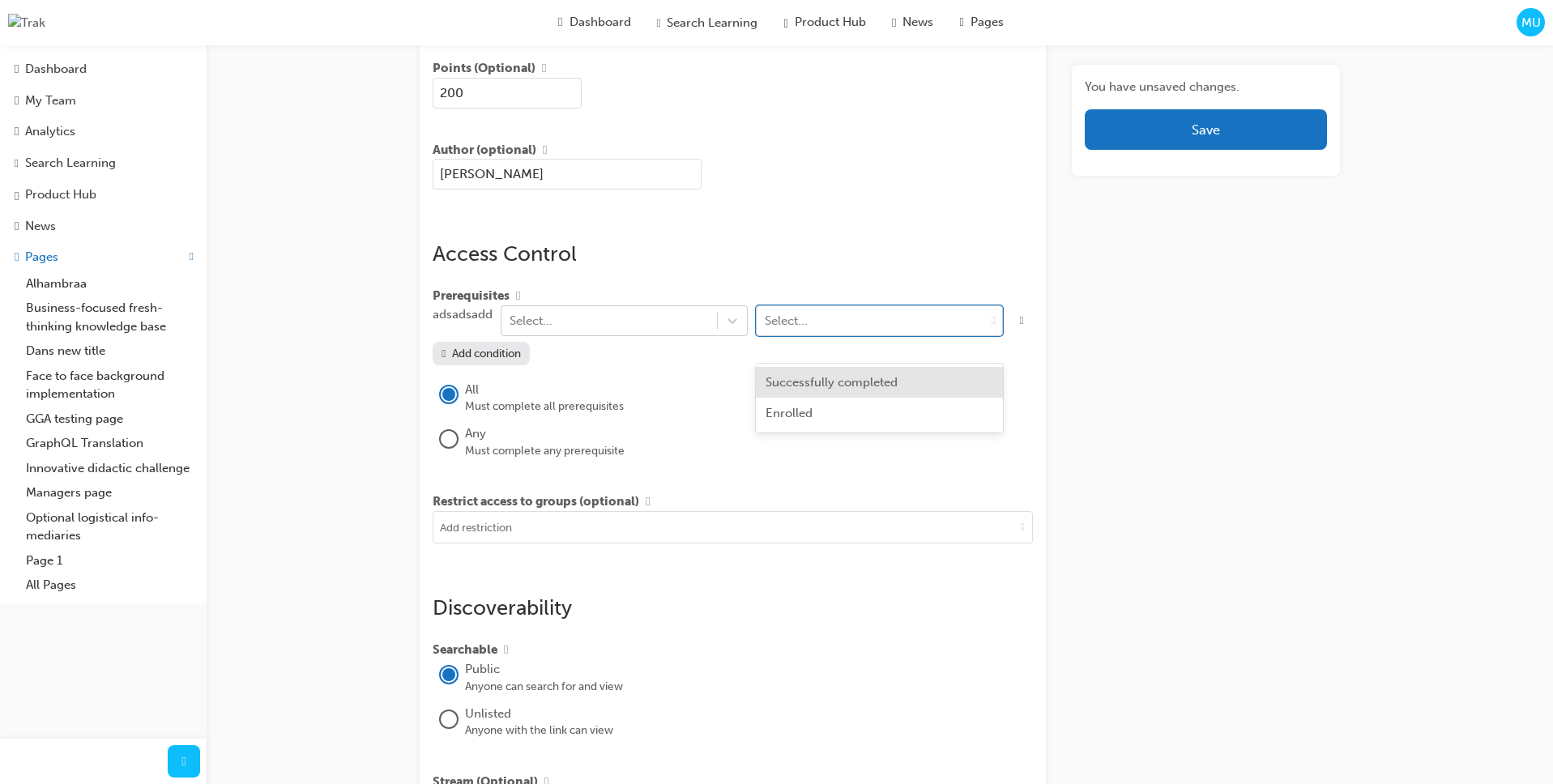
click at [873, 335] on div "Select..." at bounding box center [871, 321] width 228 height 28
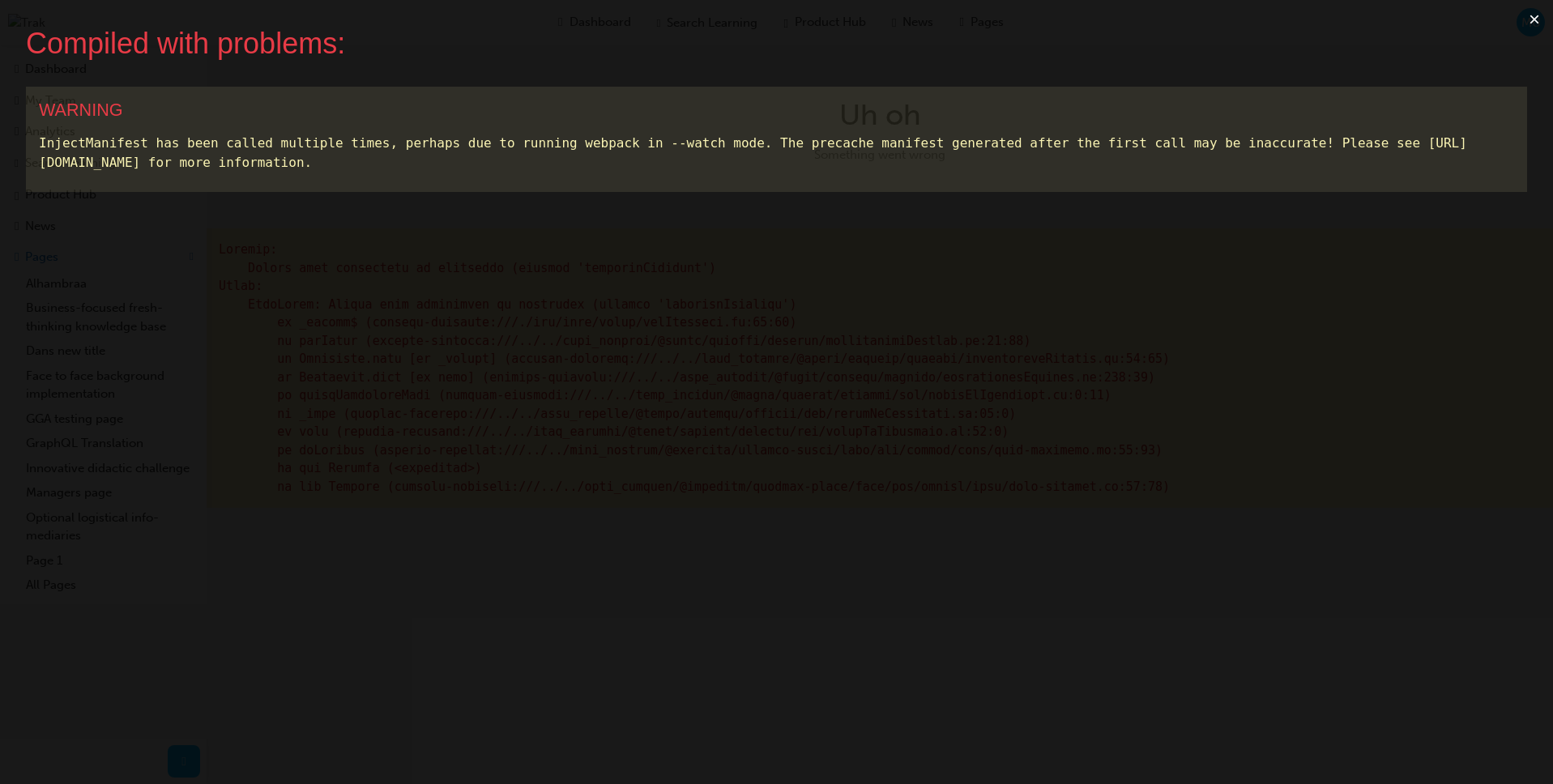
scroll to position [0, 0]
click at [1534, 19] on button "×" at bounding box center [1534, 19] width 37 height 39
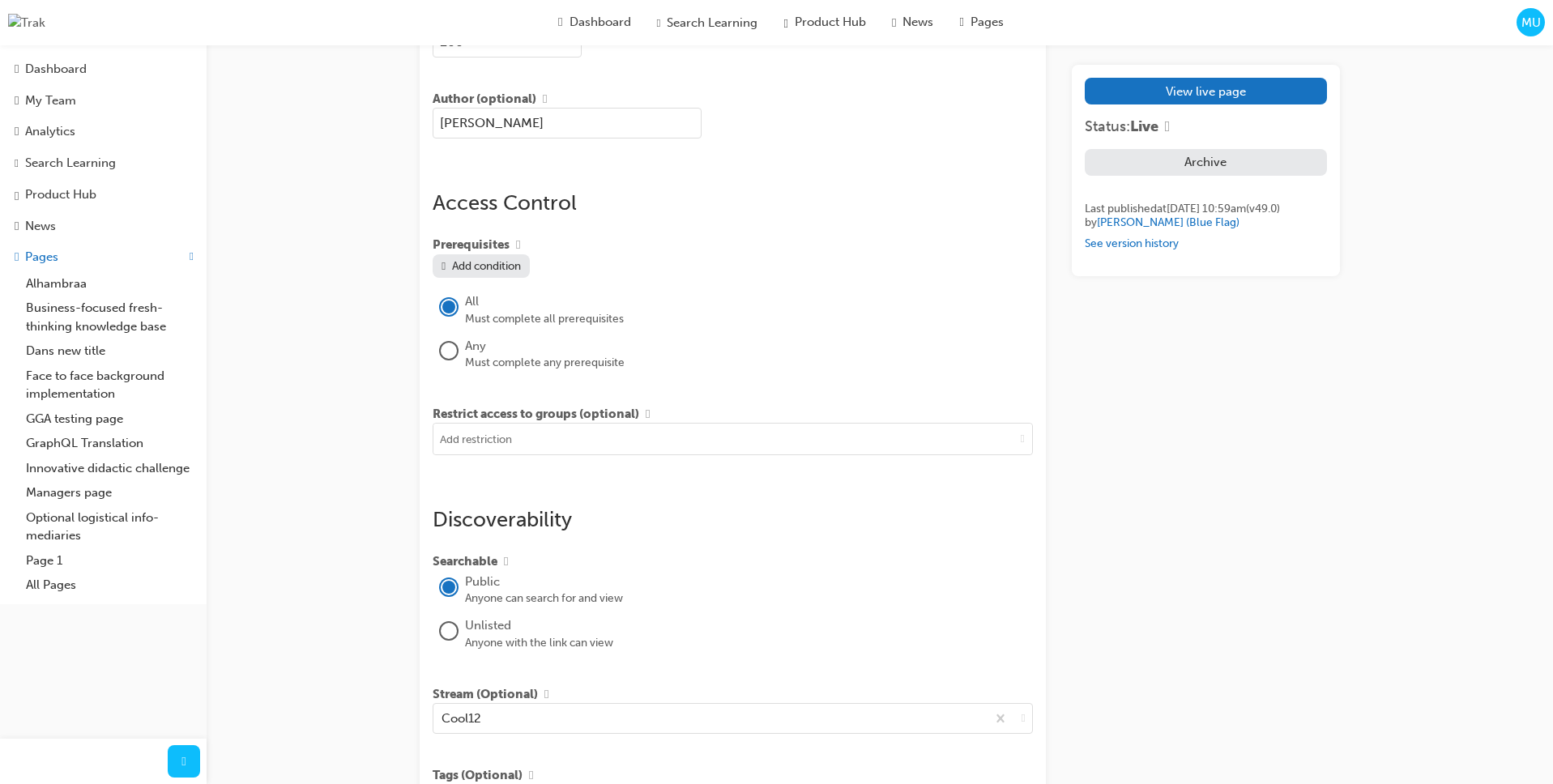
scroll to position [1465, 0]
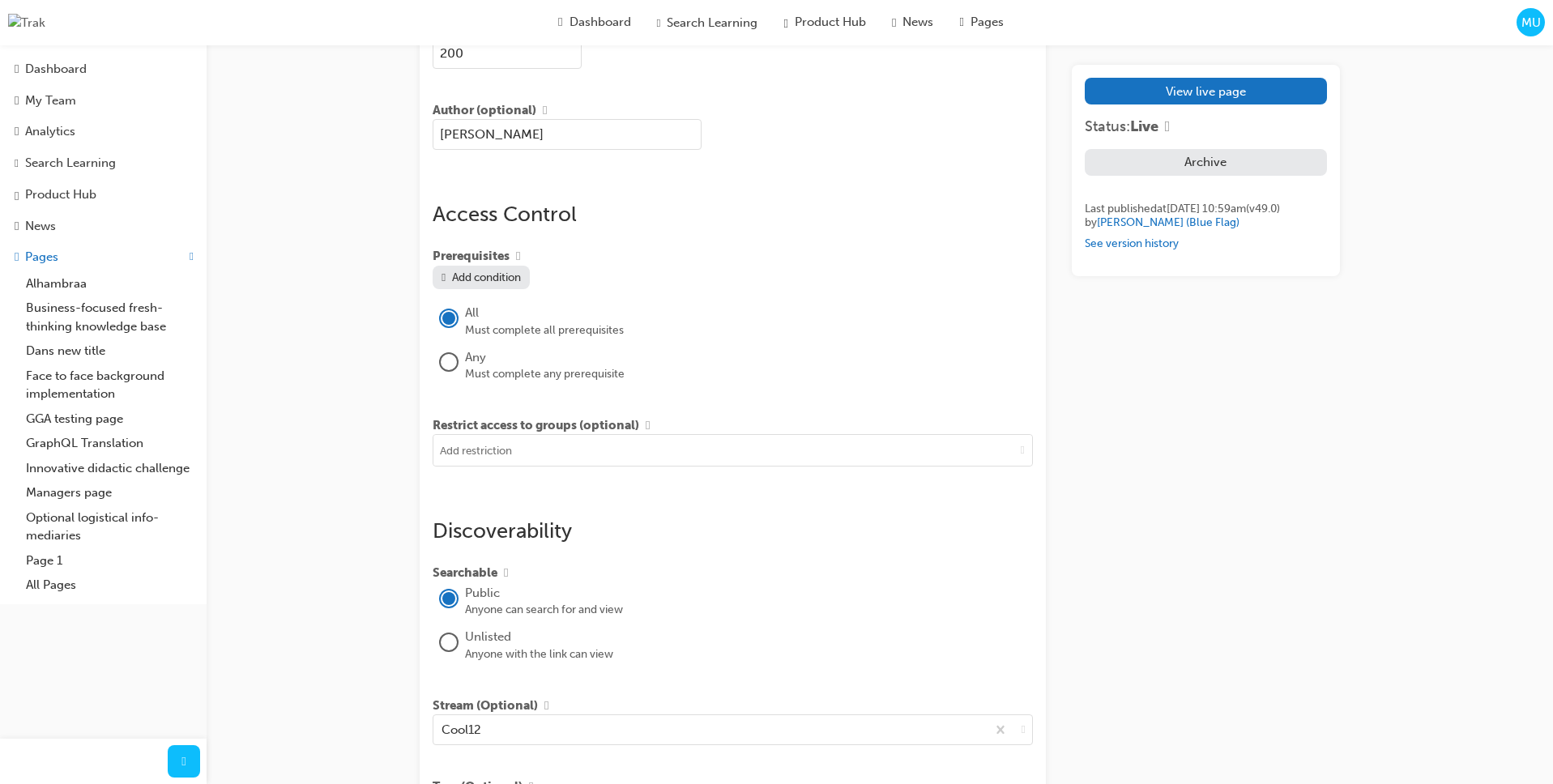
click at [515, 284] on div "Add condition" at bounding box center [486, 277] width 69 height 14
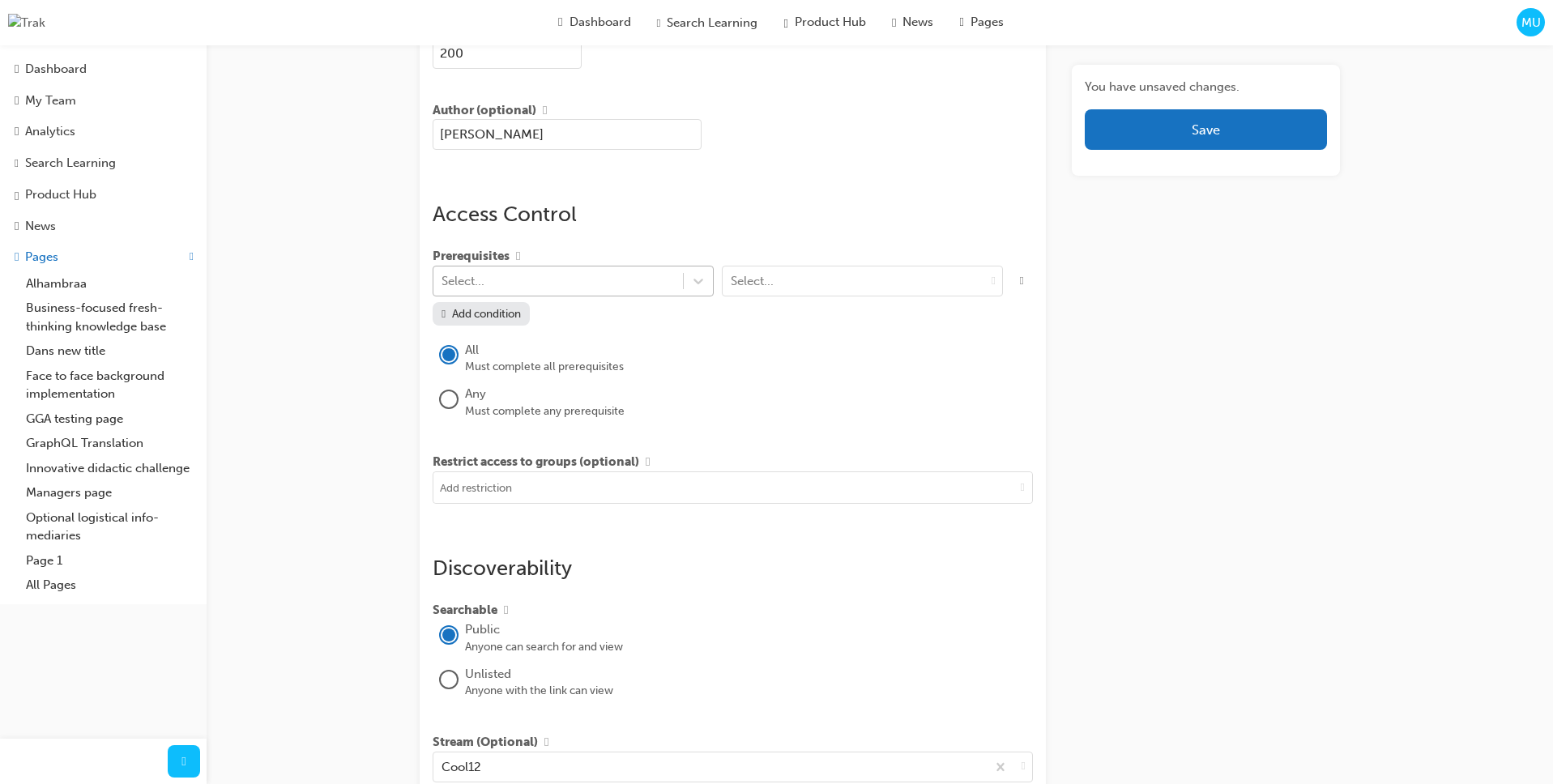
click at [563, 296] on div "Select..." at bounding box center [558, 281] width 250 height 28
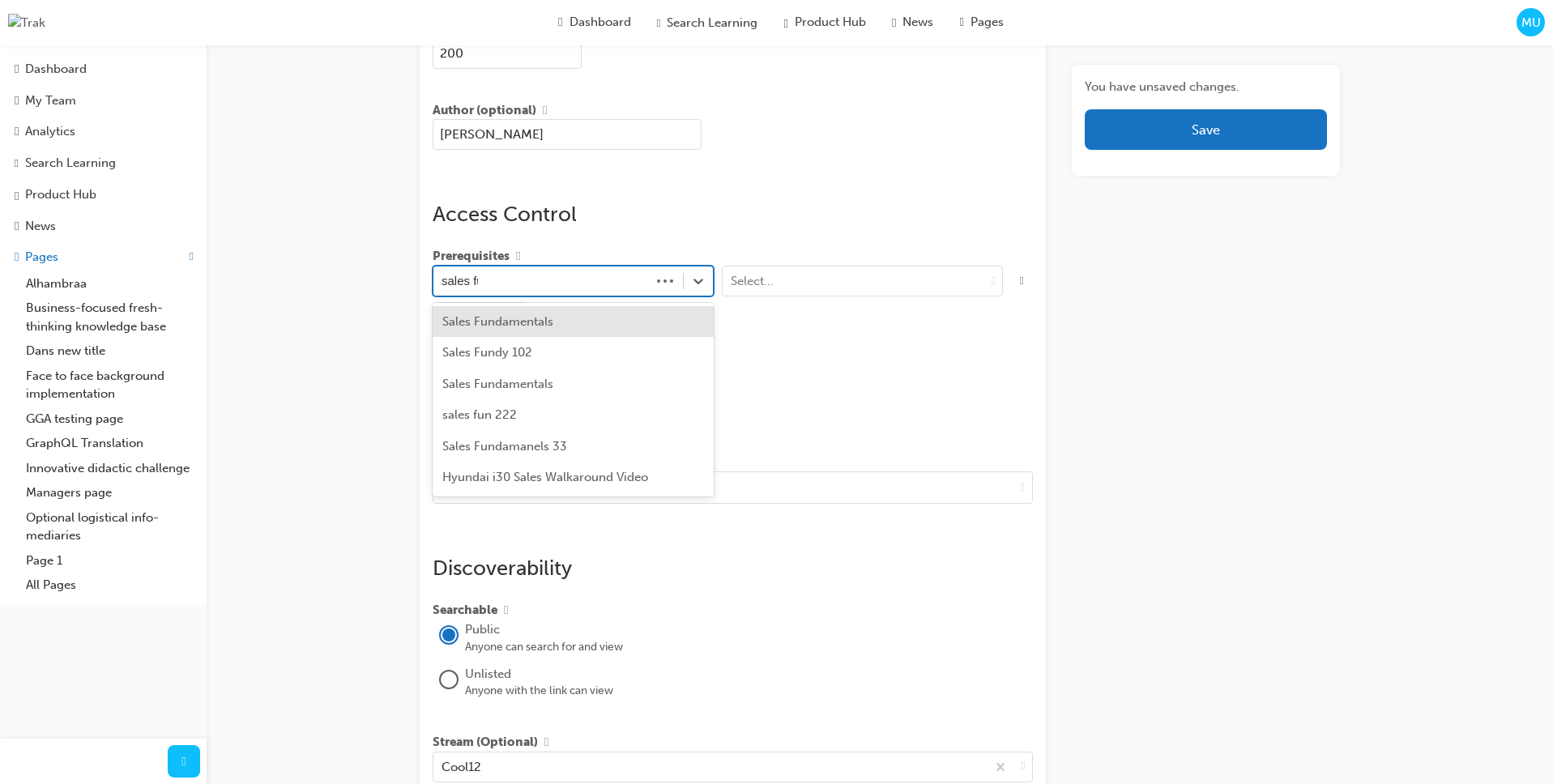
type input "sales fun"
click at [558, 338] on div "Sales Fundamentals" at bounding box center [573, 322] width 281 height 32
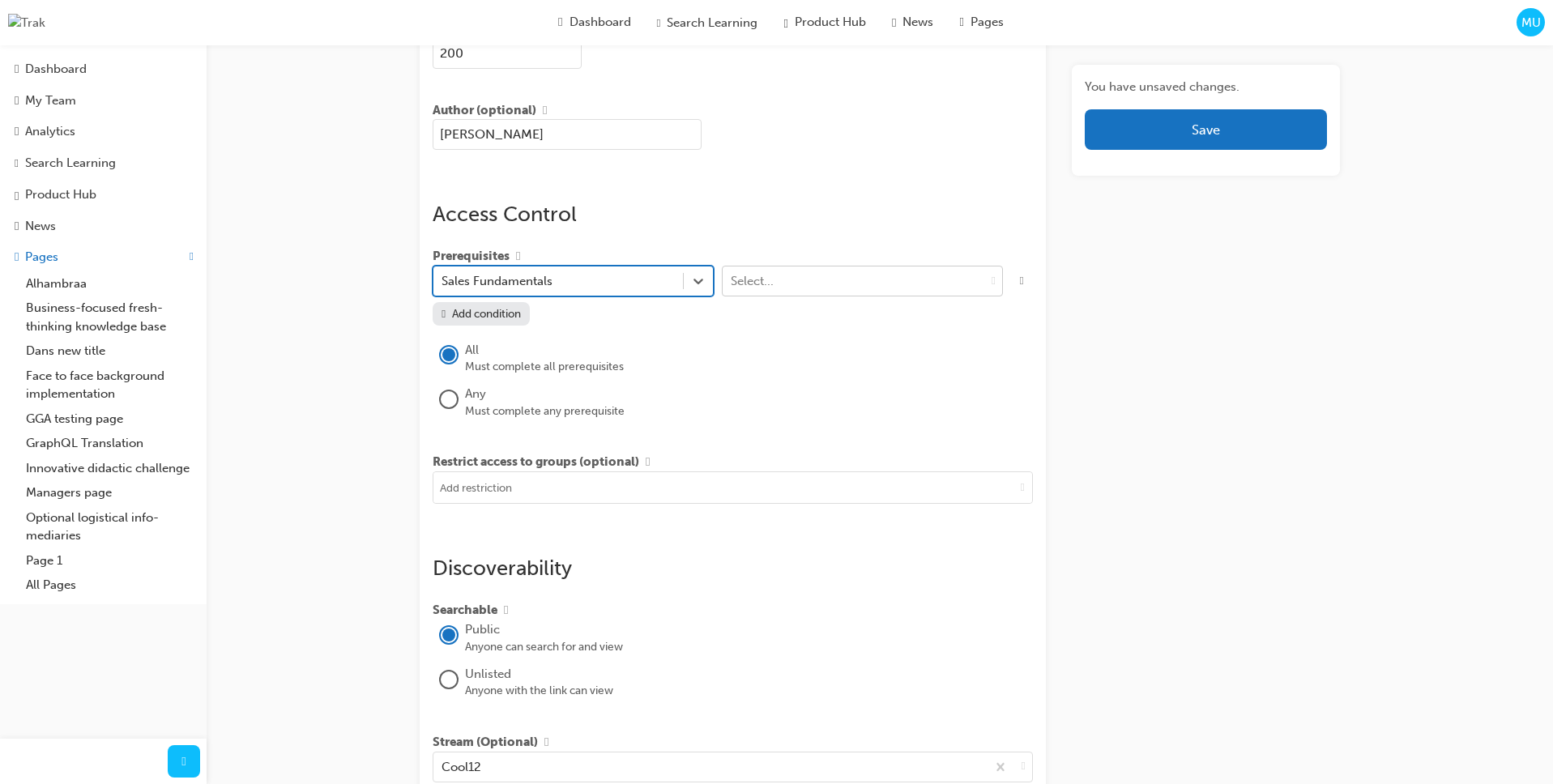
click at [1000, 296] on div at bounding box center [993, 281] width 17 height 29
click at [992, 291] on span "down-icon" at bounding box center [993, 281] width 4 height 19
drag, startPoint x: 1192, startPoint y: 249, endPoint x: 1213, endPoint y: 87, distance: 163.4
click at [1192, 248] on div "You have unsaved changes. Save" at bounding box center [1205, 151] width 268 height 3089
click at [531, 291] on div "Sales Fundamentals" at bounding box center [497, 281] width 111 height 19
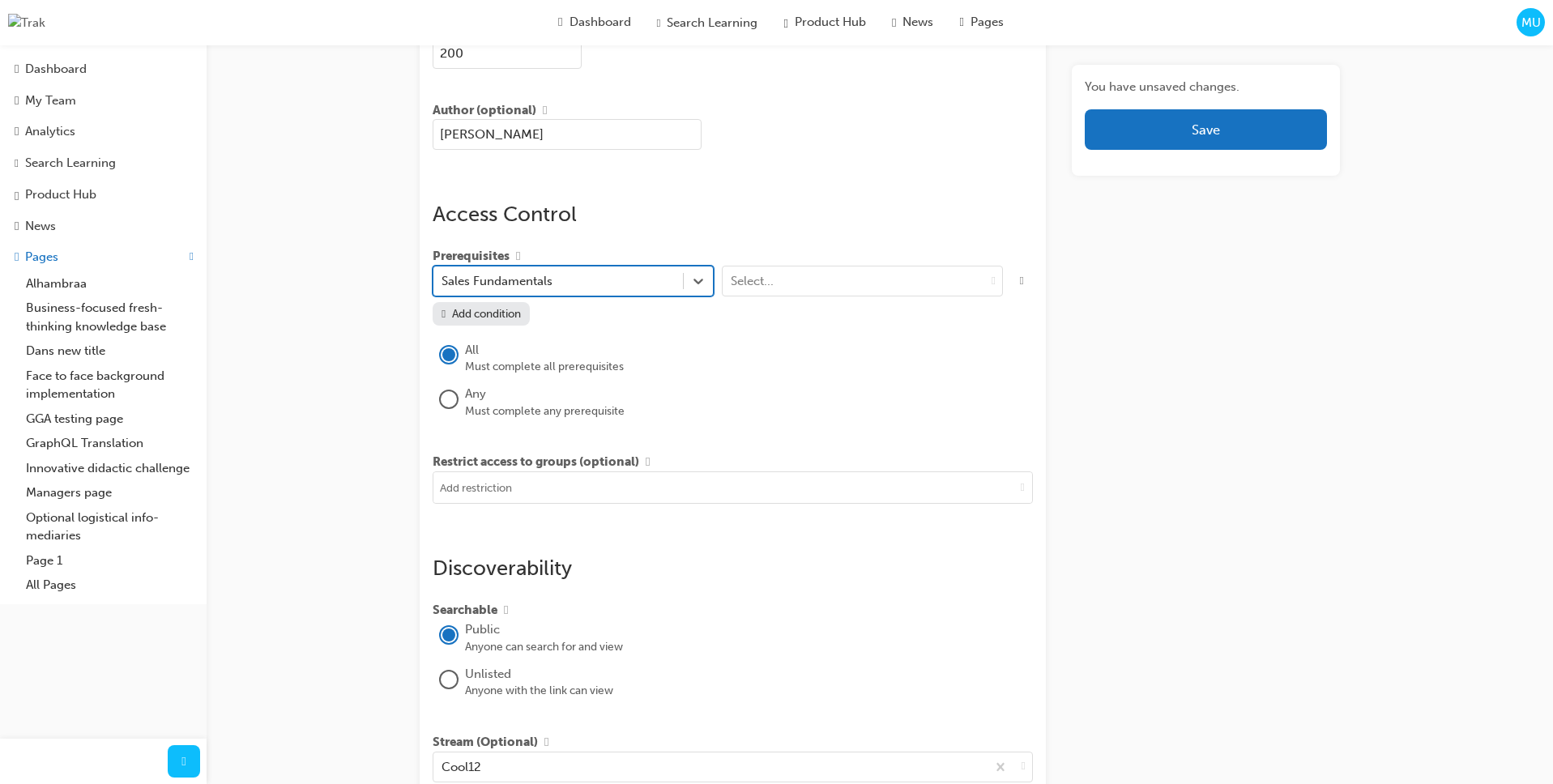
click at [531, 291] on div "Sales Fundamentals" at bounding box center [497, 281] width 111 height 19
type input "Marc Learning"
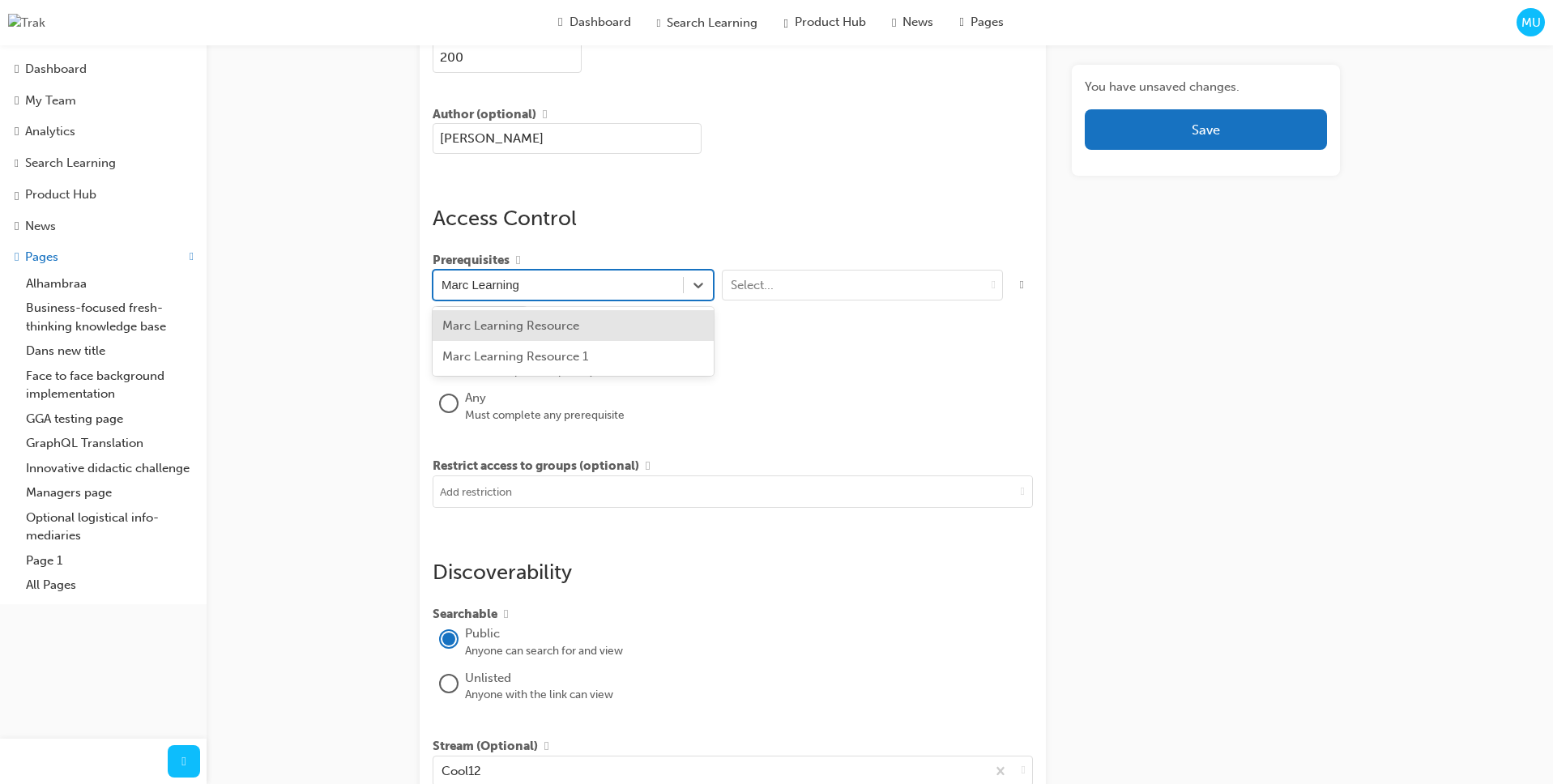
click at [528, 342] on div "Marc Learning Resource" at bounding box center [573, 326] width 281 height 32
click at [770, 295] on div "Select..." at bounding box center [752, 285] width 43 height 19
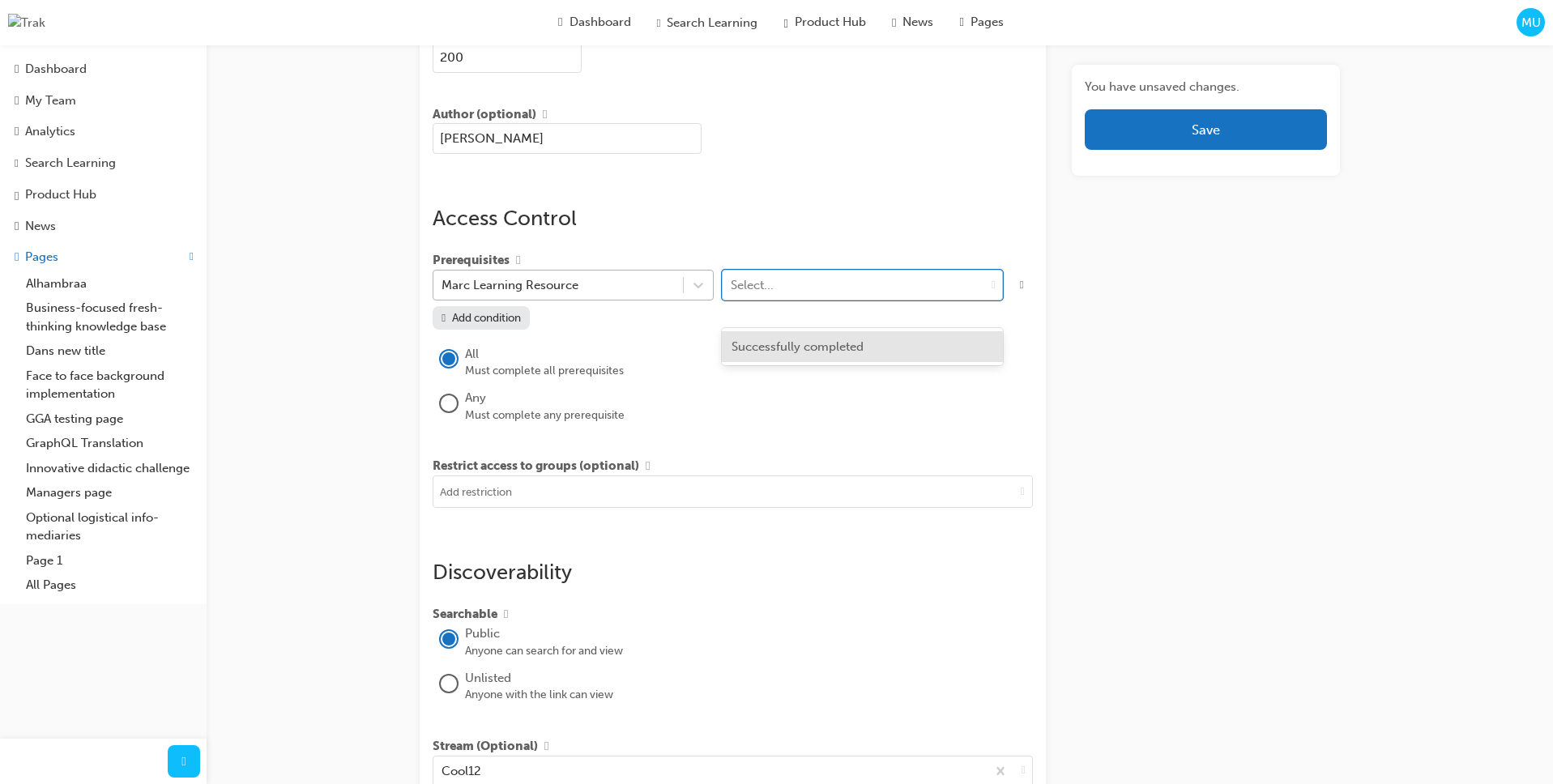
click at [771, 295] on div "Select..." at bounding box center [752, 285] width 43 height 19
click at [603, 300] on div "Marc Learning Resource" at bounding box center [558, 285] width 250 height 28
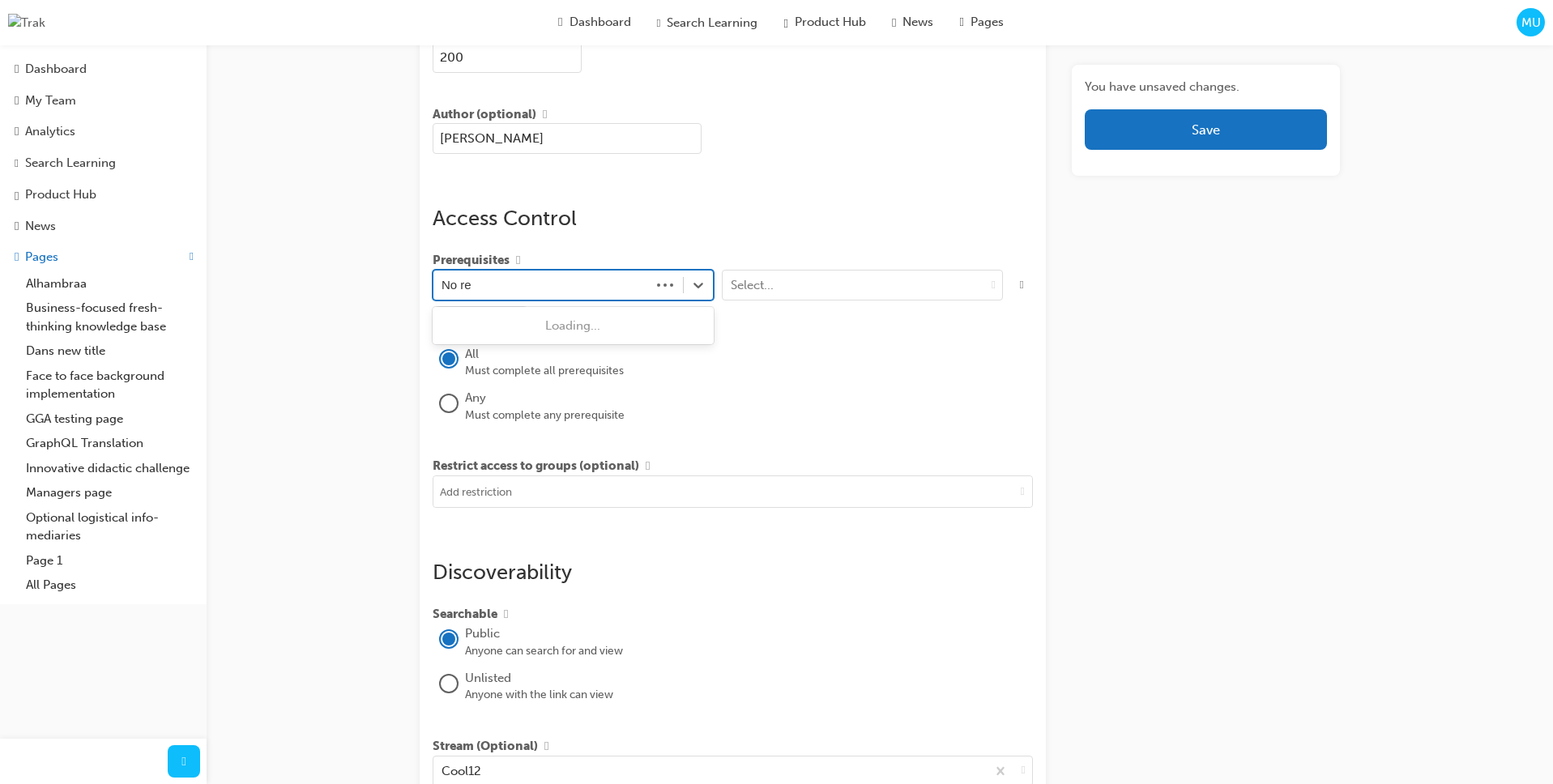
type input "No res"
click at [604, 342] on div "Learning Resource - No Restriction" at bounding box center [573, 326] width 281 height 32
click at [832, 300] on div "Select..." at bounding box center [854, 285] width 262 height 28
